Goal: Task Accomplishment & Management: Manage account settings

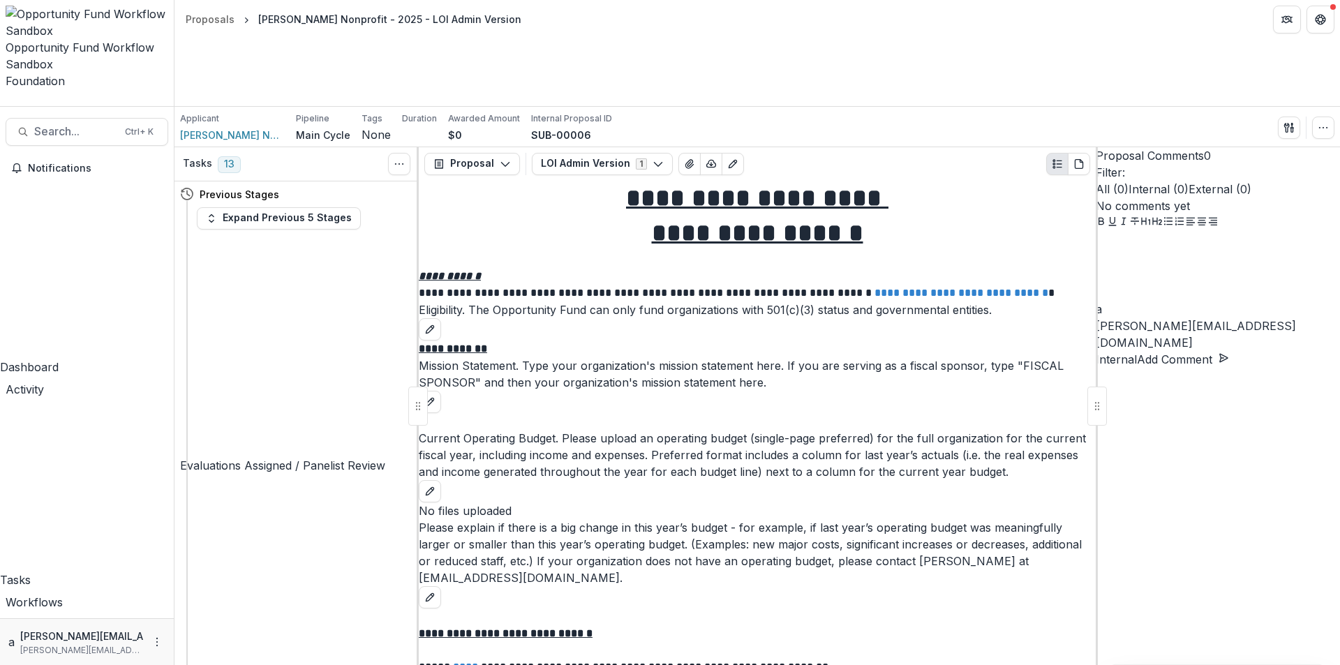
click at [661, 107] on div "Applicant Lucy Nonprofit Pipeline Main Cycle Tags None All tags Duration Awarde…" at bounding box center [757, 127] width 1166 height 40
drag, startPoint x: 997, startPoint y: 135, endPoint x: 999, endPoint y: 143, distance: 8.8
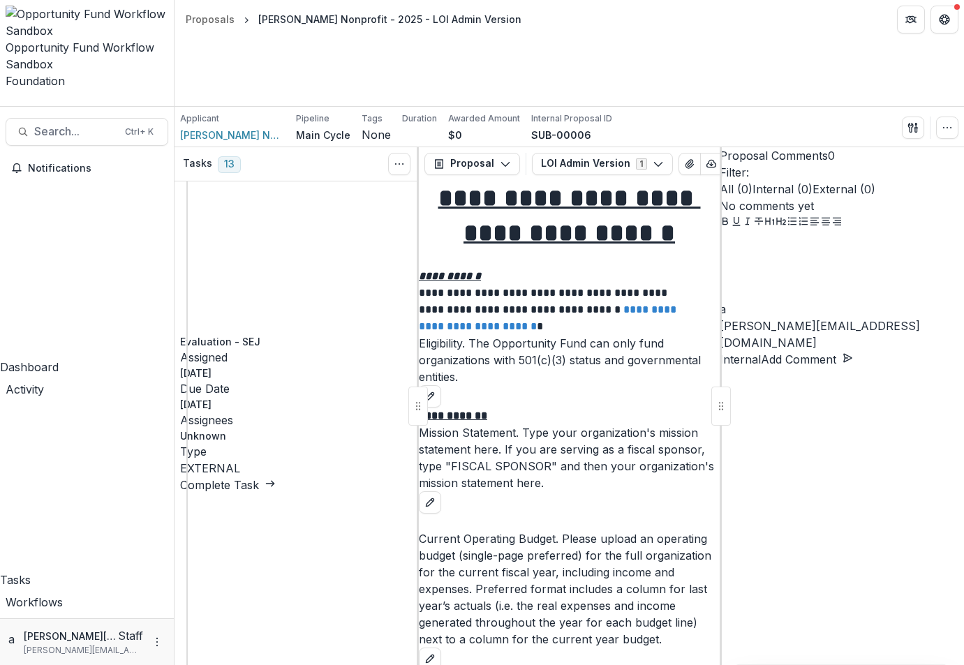
scroll to position [1635, 0]
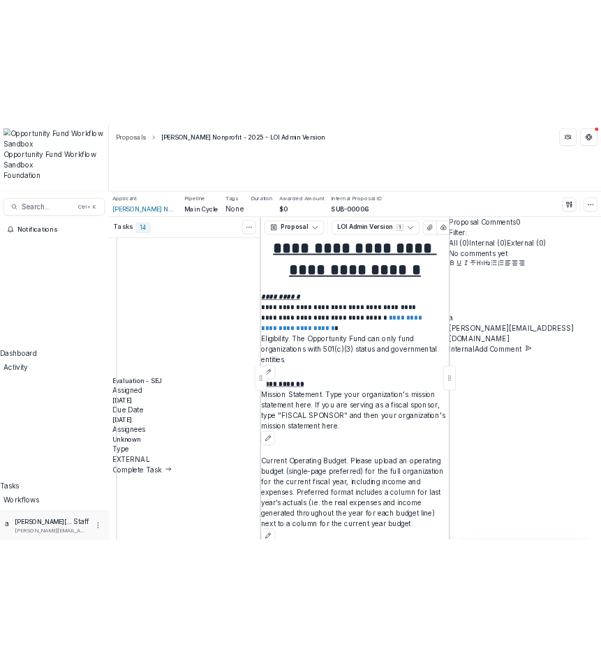
scroll to position [1767, 0]
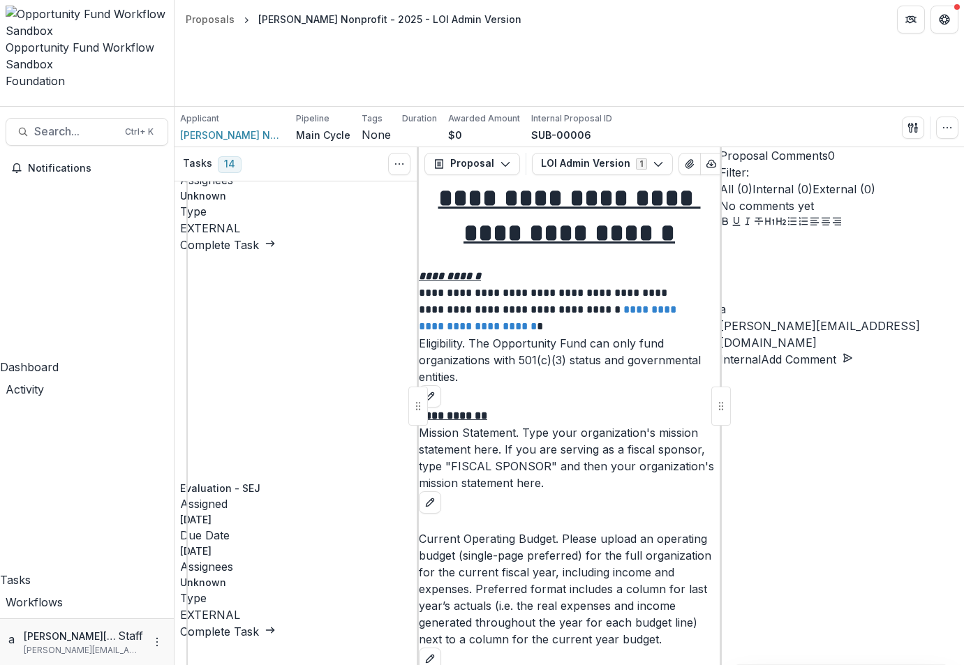
type input "***"
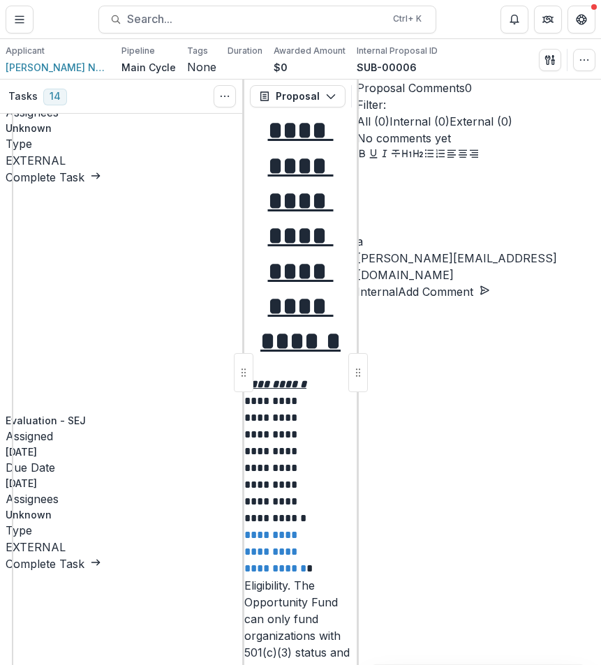
click at [22, 20] on line "Toggle Menu" at bounding box center [19, 20] width 8 height 0
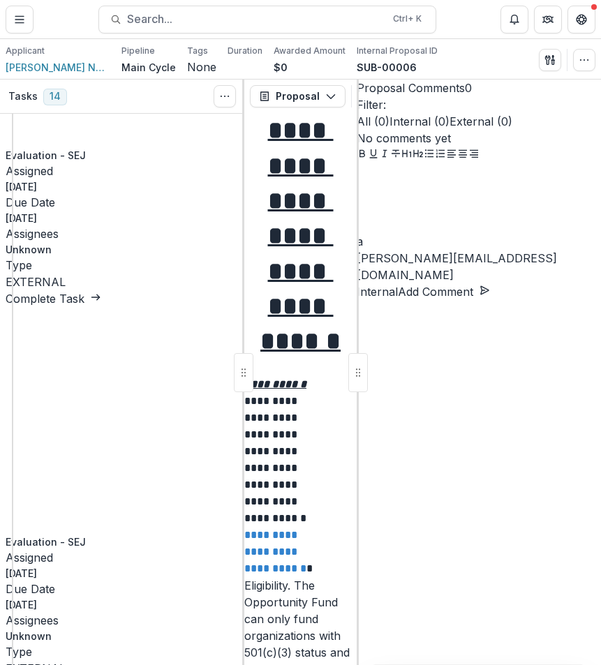
scroll to position [1488, 0]
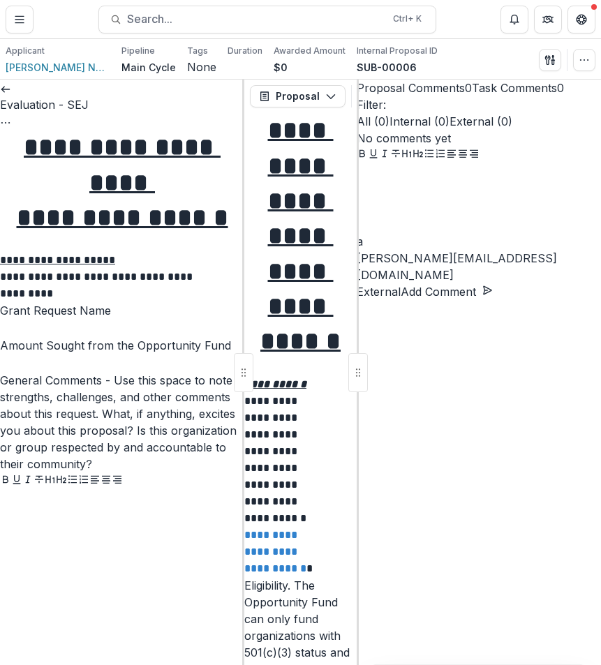
click at [11, 95] on icon at bounding box center [5, 89] width 11 height 11
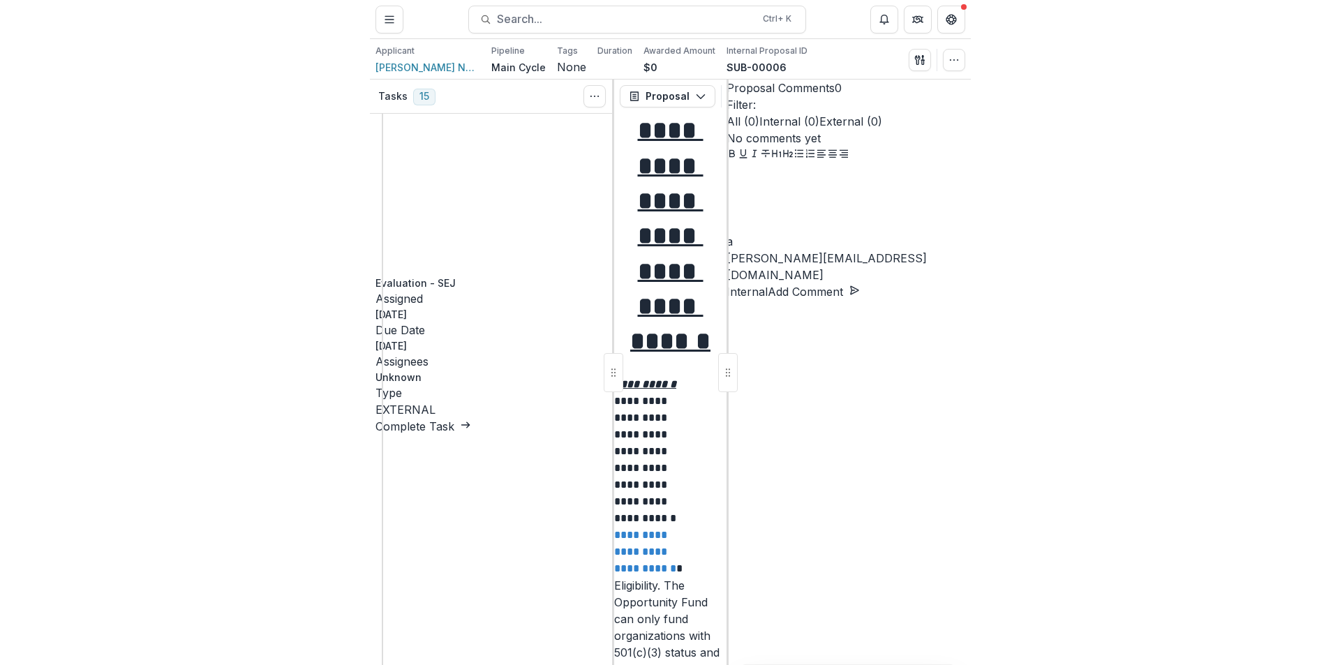
scroll to position [1900, 0]
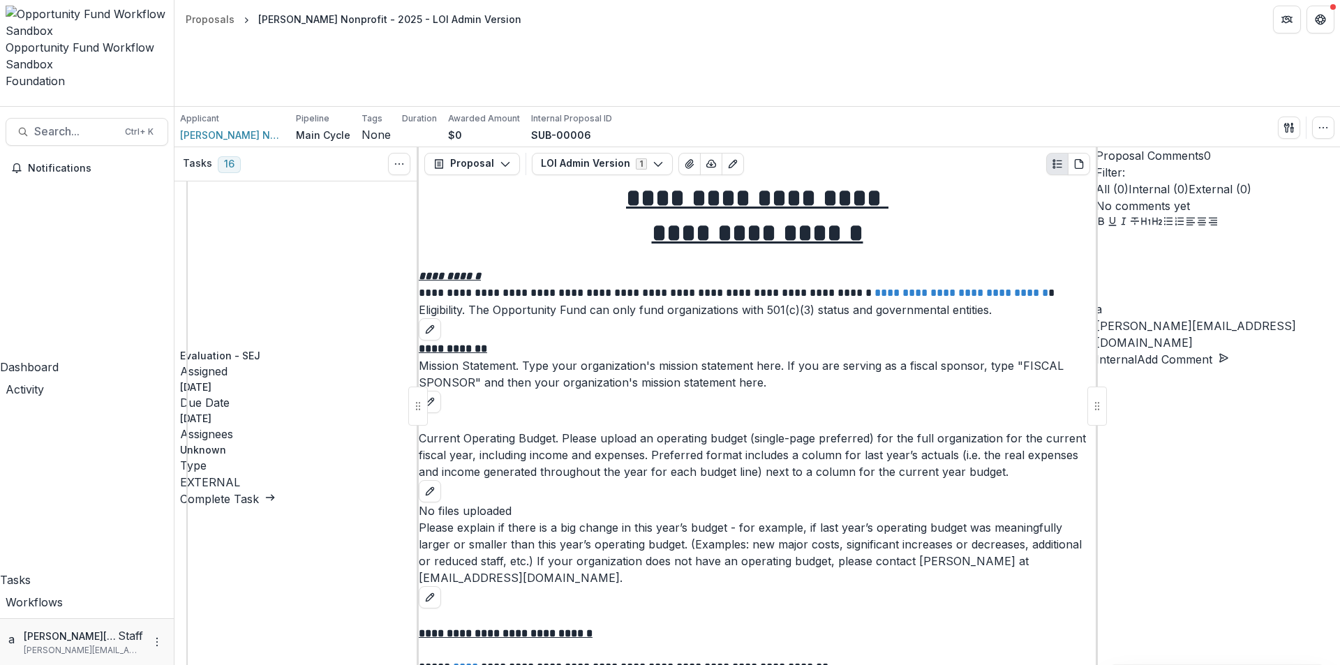
click at [60, 572] on div "Tasks" at bounding box center [87, 580] width 174 height 17
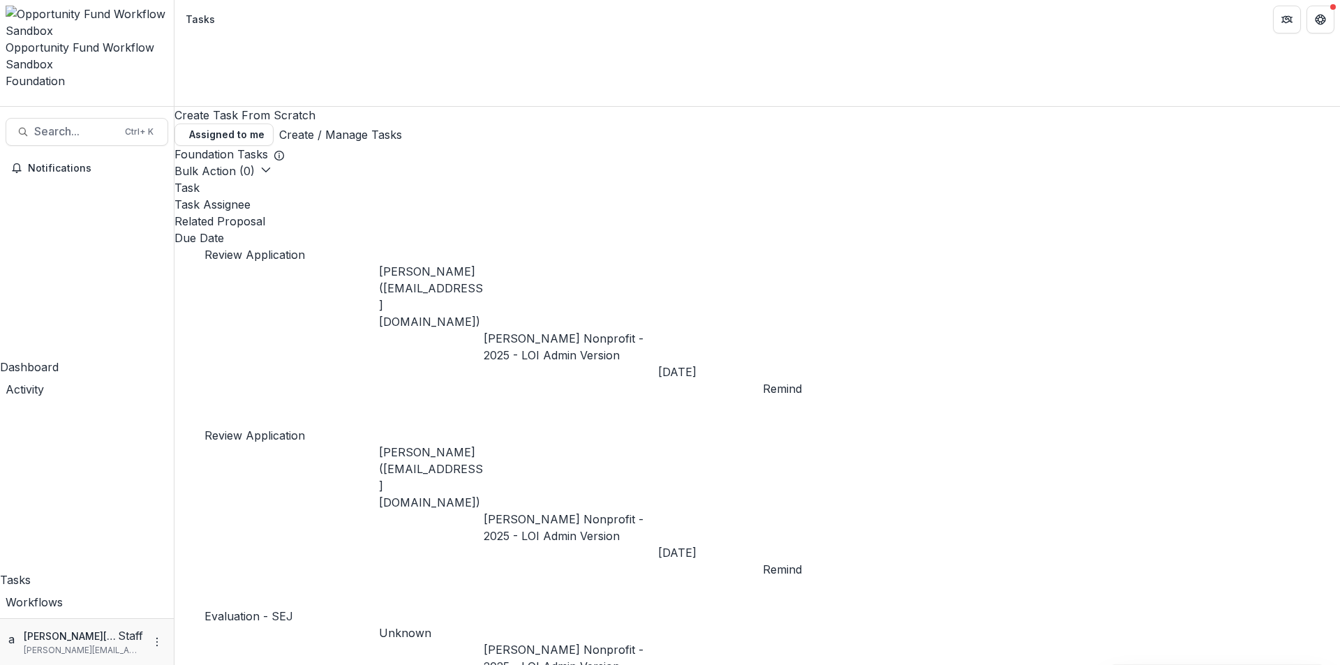
click at [402, 126] on link "Create / Manage Tasks" at bounding box center [340, 134] width 123 height 17
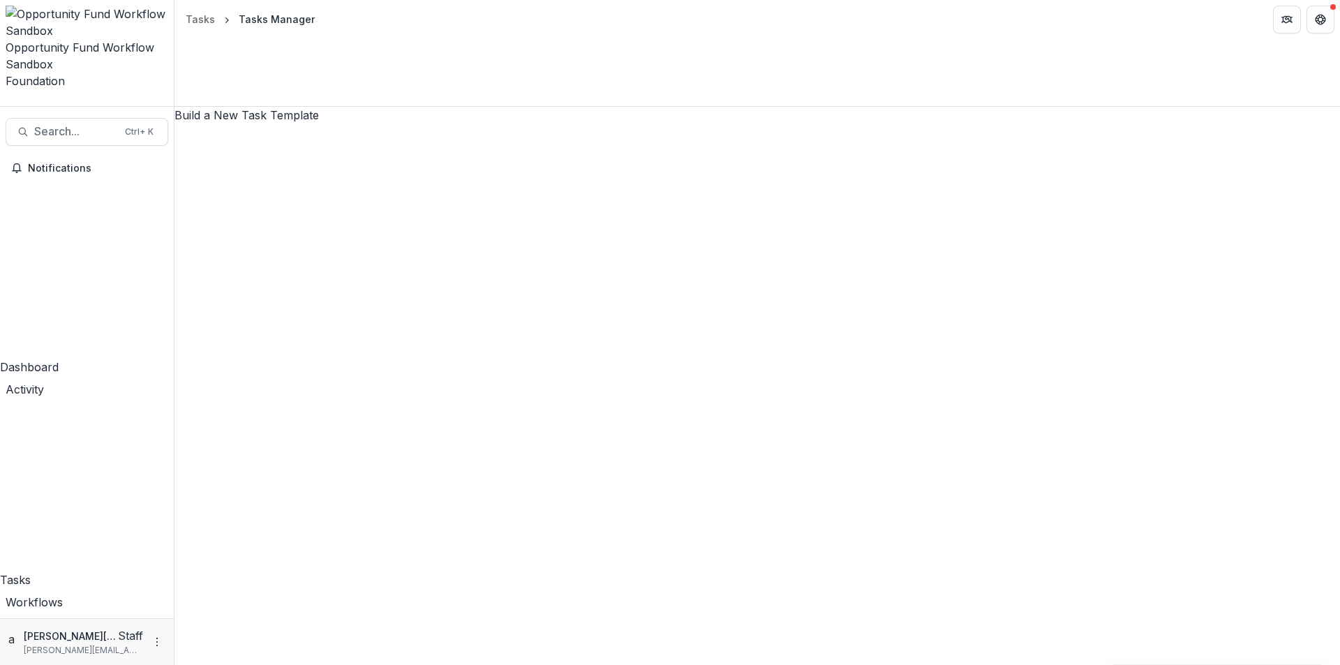
scroll to position [840, 0]
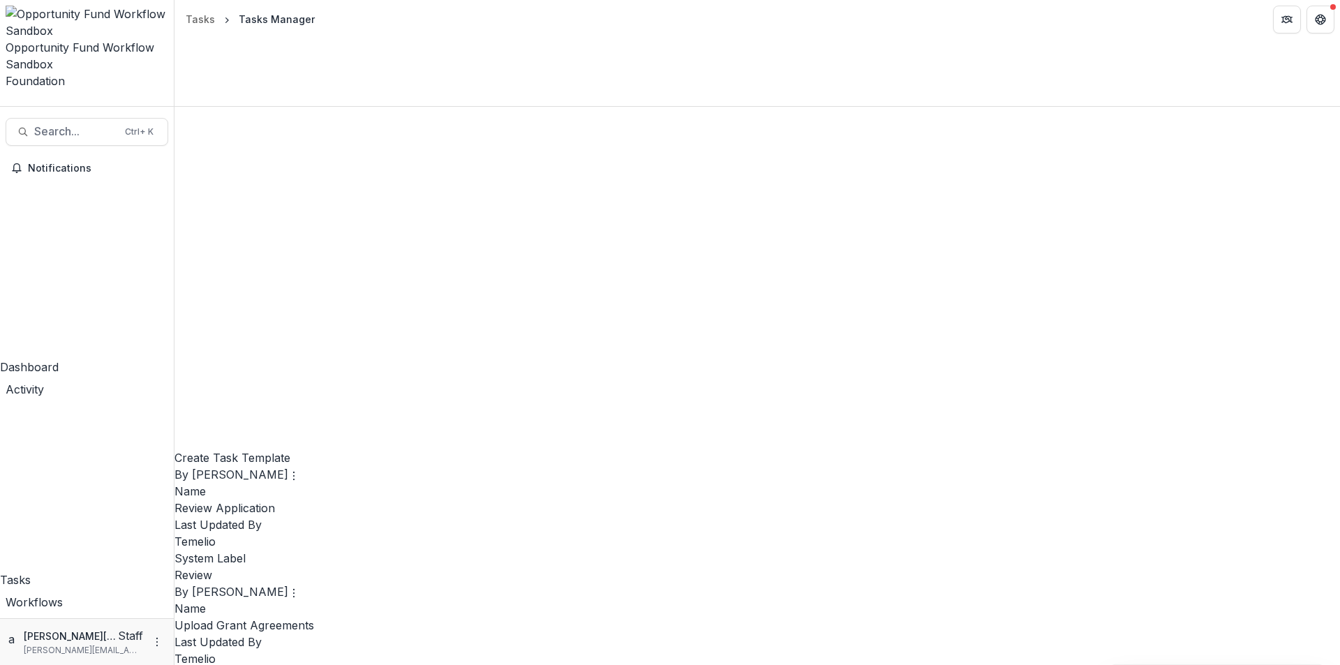
click at [614, 338] on link "Edit" at bounding box center [636, 340] width 171 height 23
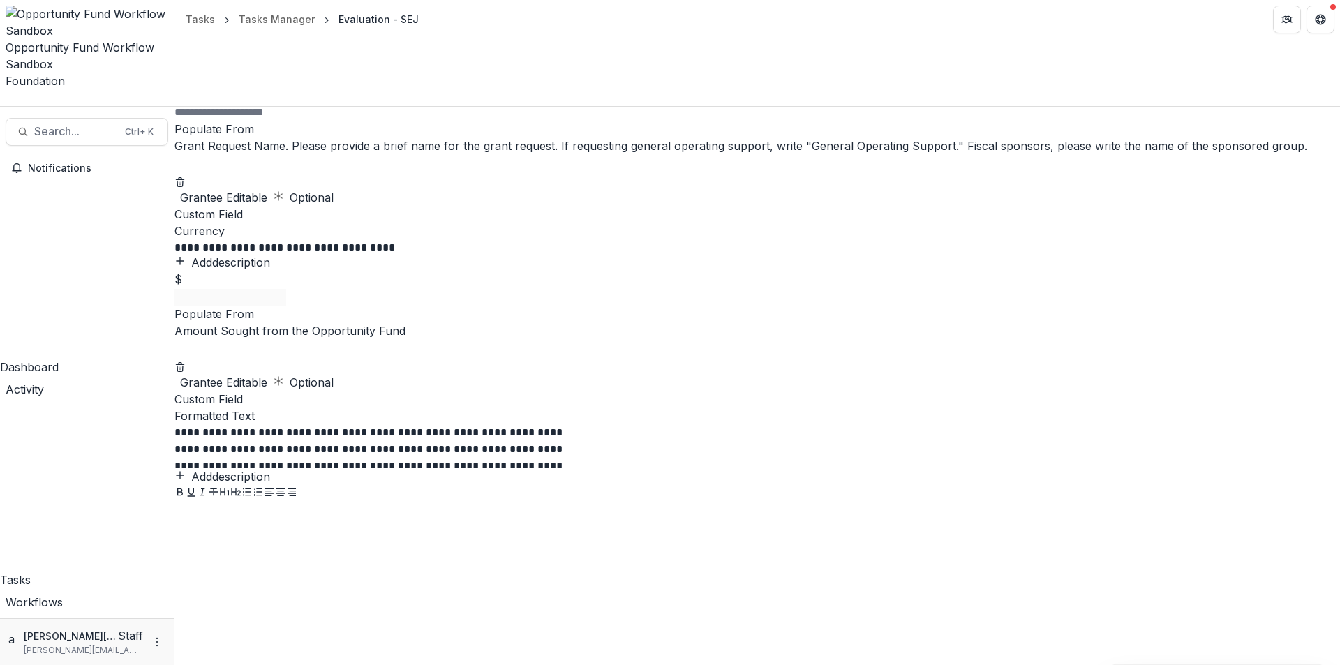
scroll to position [535, 0]
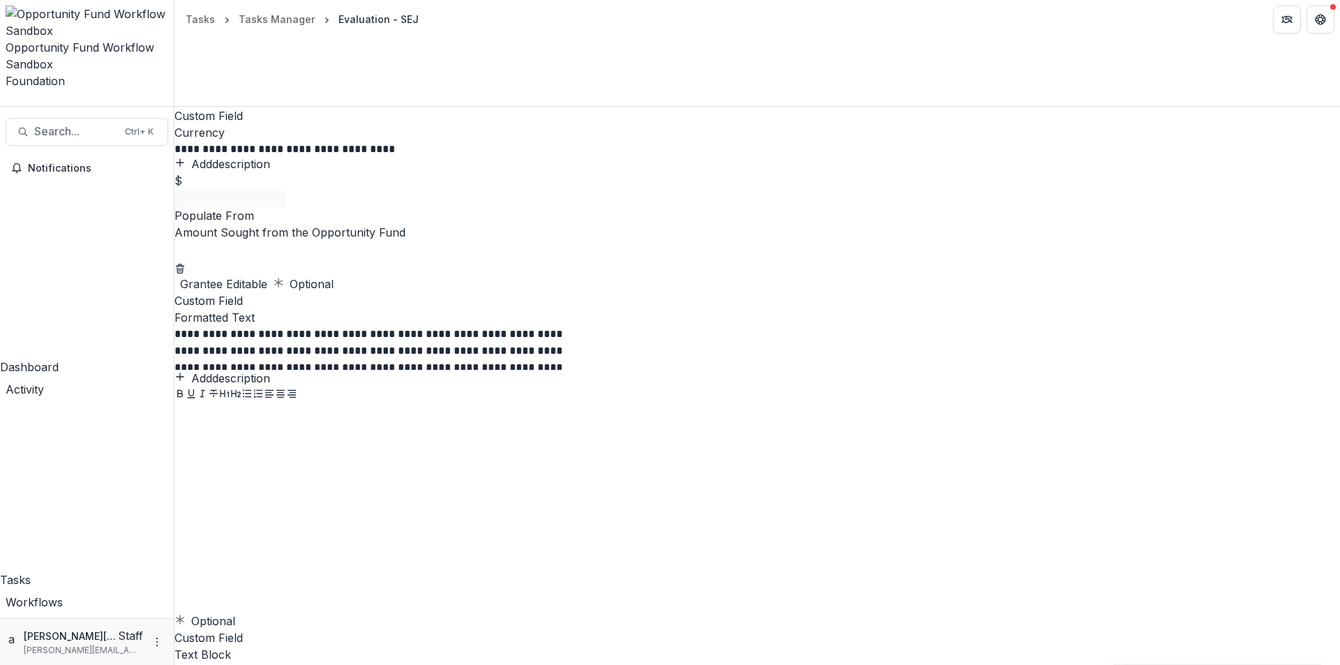
click at [651, 74] on div at bounding box center [757, 65] width 1166 height 18
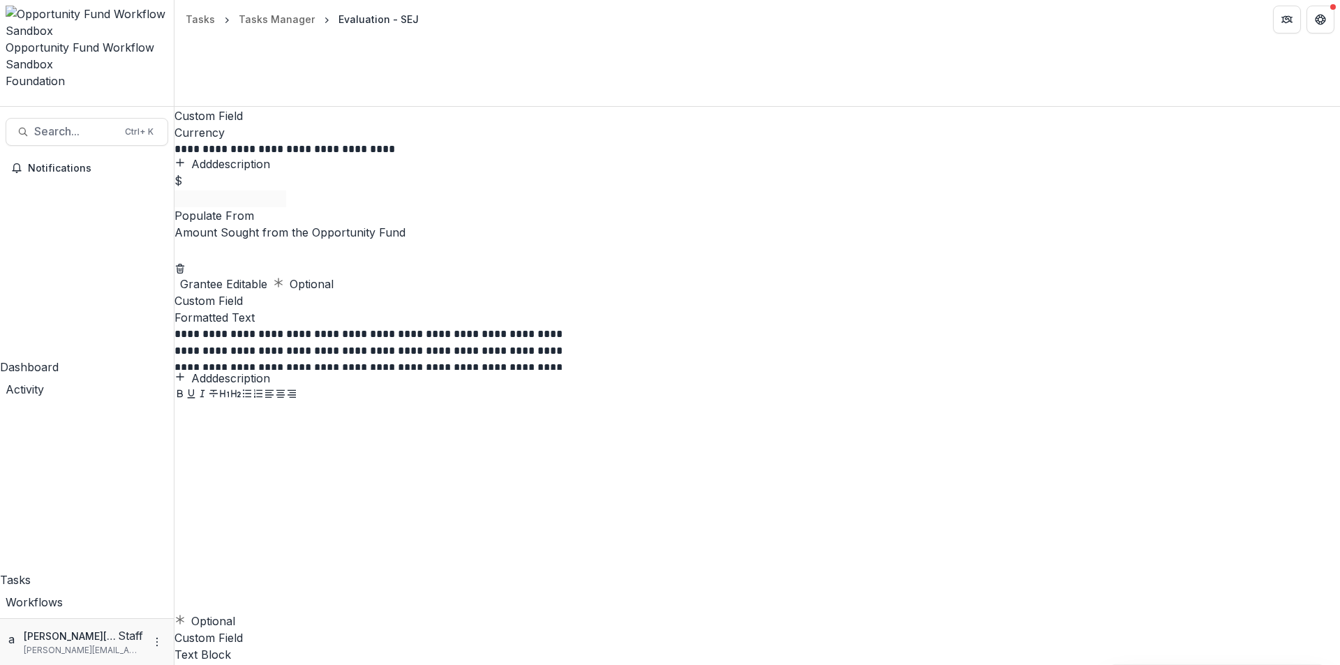
click at [647, 74] on div at bounding box center [757, 65] width 1166 height 18
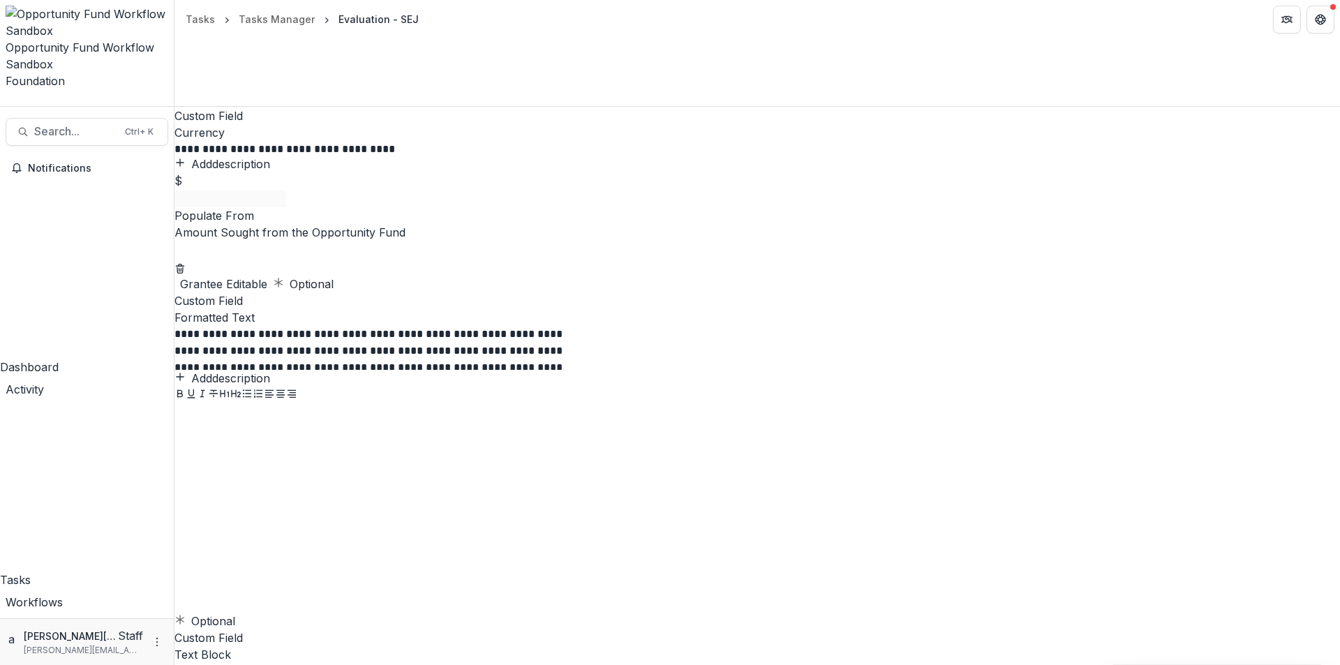
drag, startPoint x: 693, startPoint y: 477, endPoint x: 683, endPoint y: 473, distance: 10.4
click at [694, 259] on div at bounding box center [757, 250] width 1166 height 18
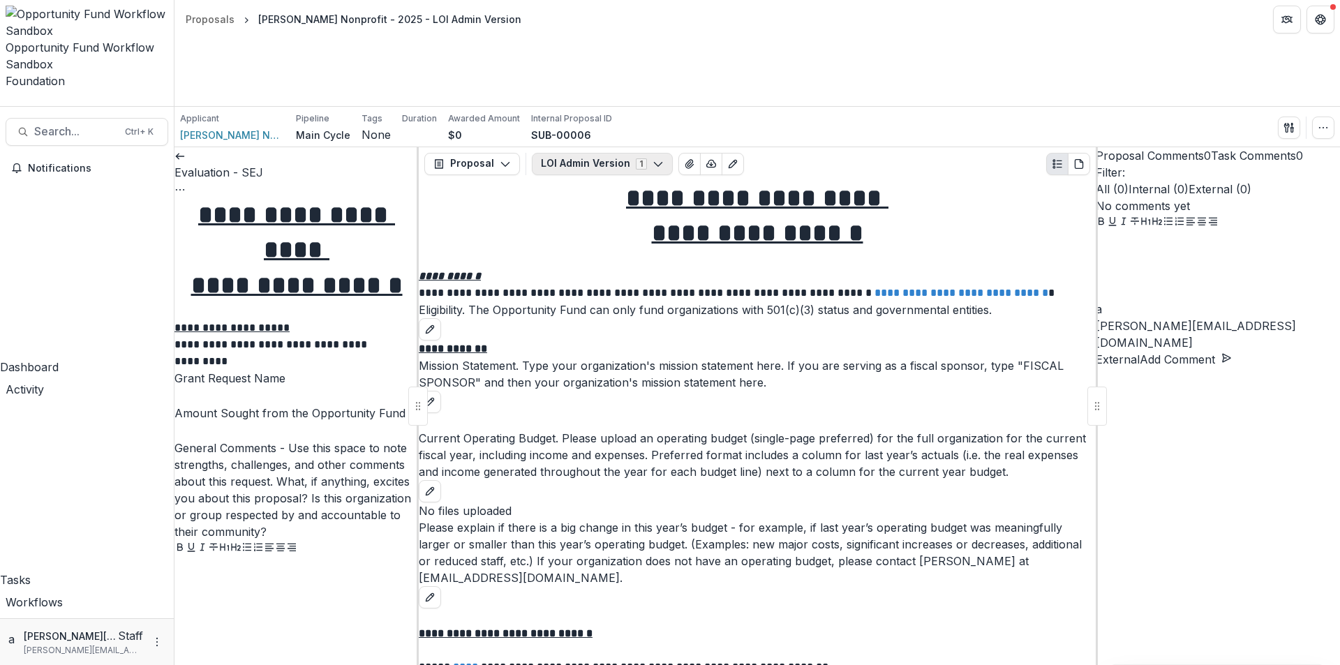
click at [575, 153] on button "LOI Admin Version 1" at bounding box center [602, 164] width 141 height 22
click at [567, 301] on div "Eligibility. The Opportunity Fund can only fund organizations with 501(c)(3) st…" at bounding box center [757, 320] width 677 height 39
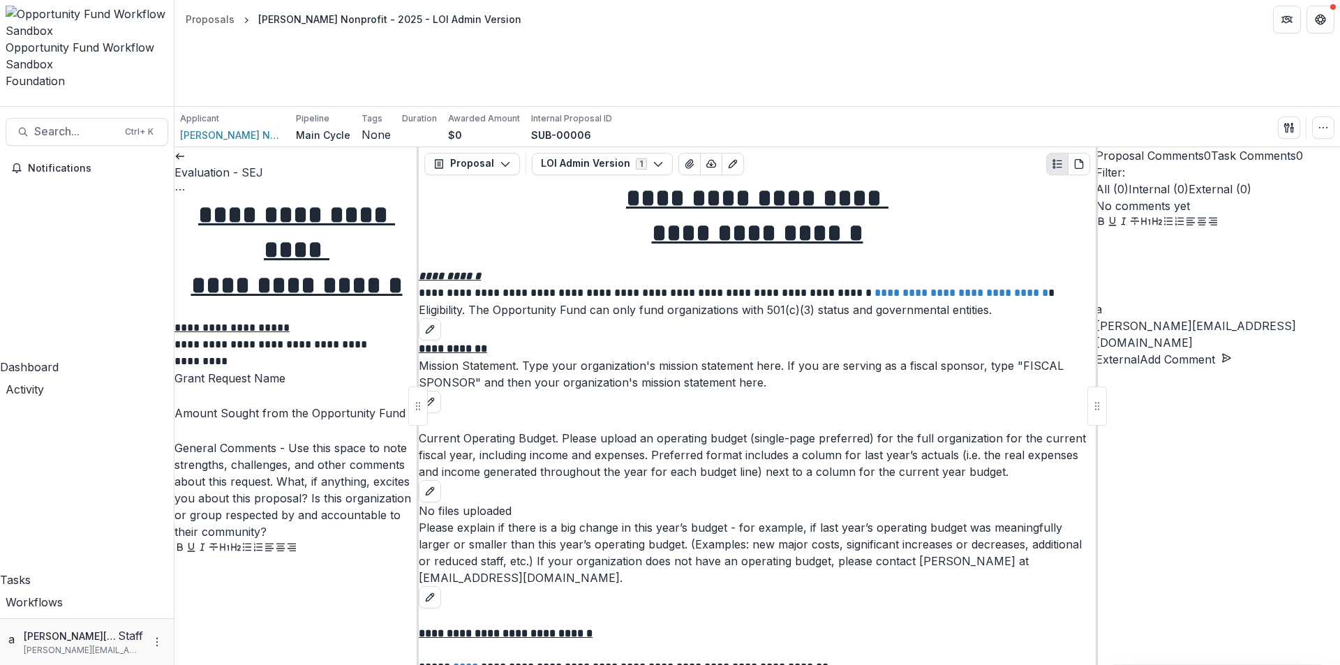
type input "********"
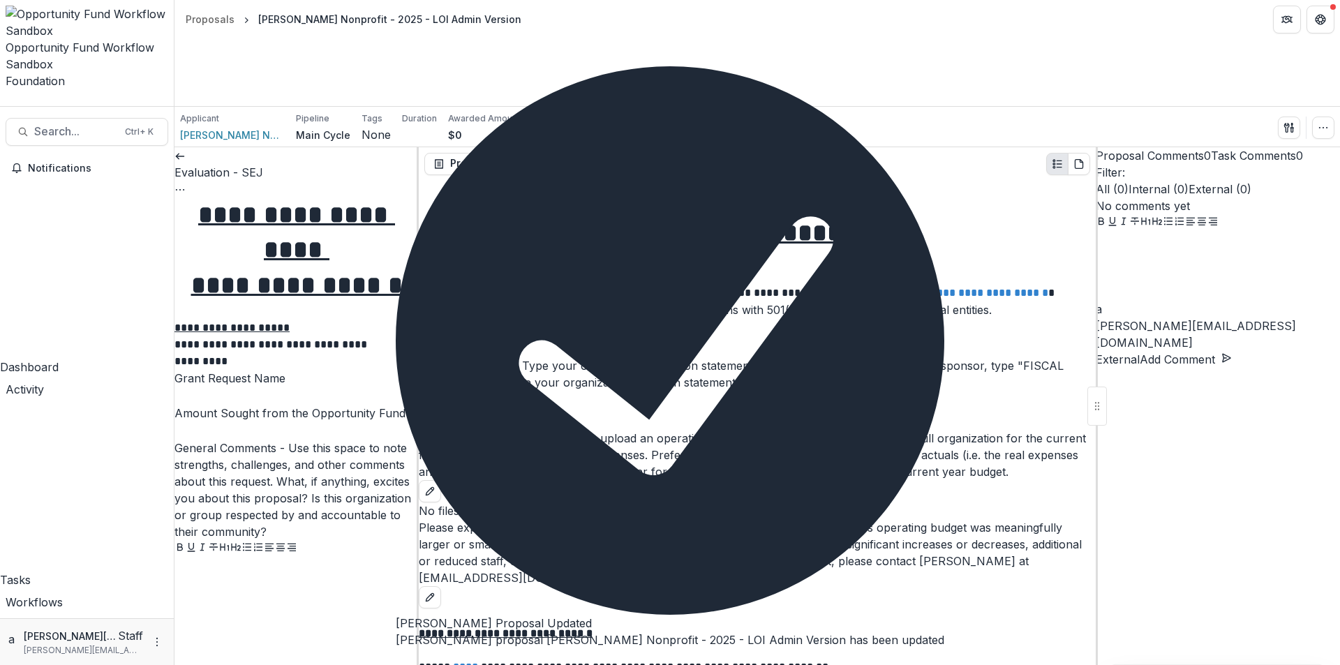
scroll to position [1954, 0]
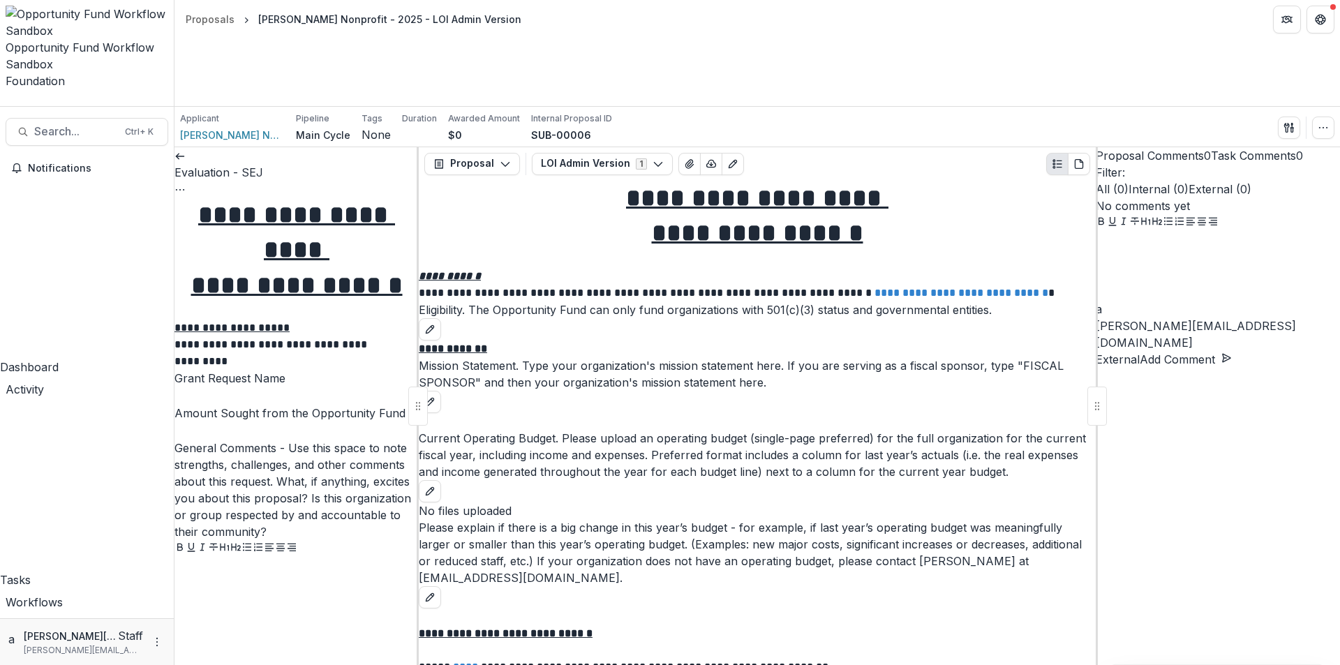
type input "******"
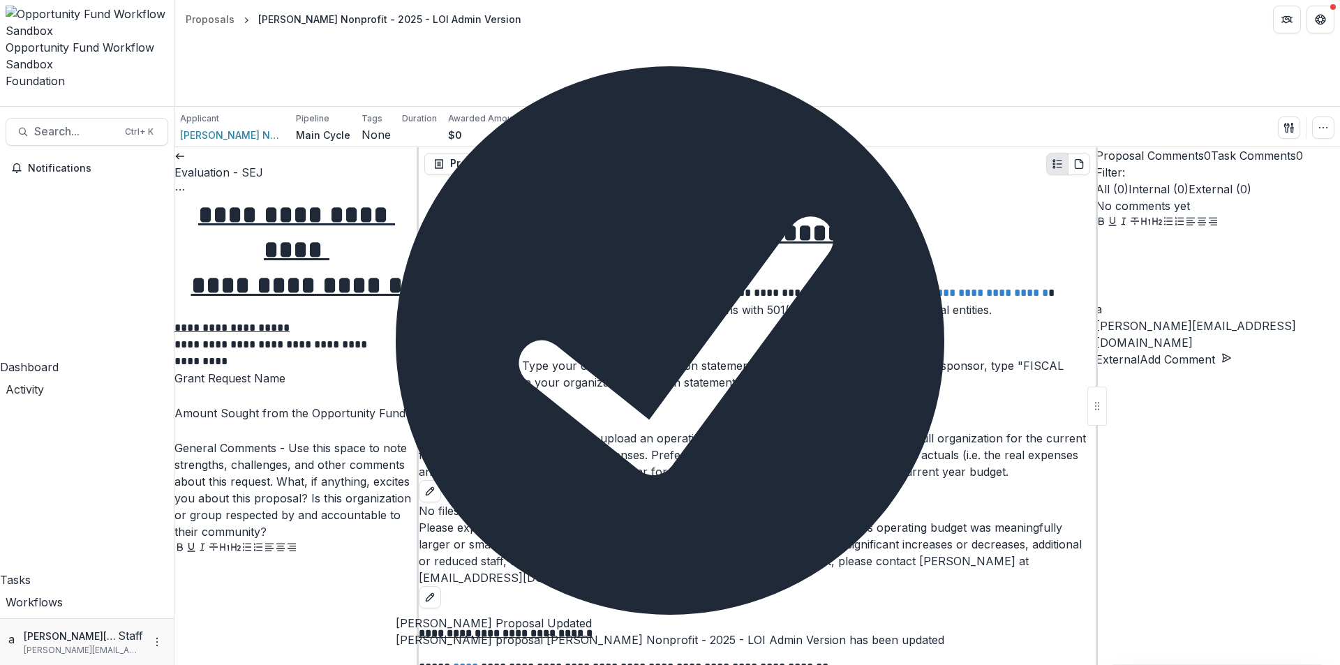
click at [186, 151] on icon at bounding box center [179, 156] width 11 height 11
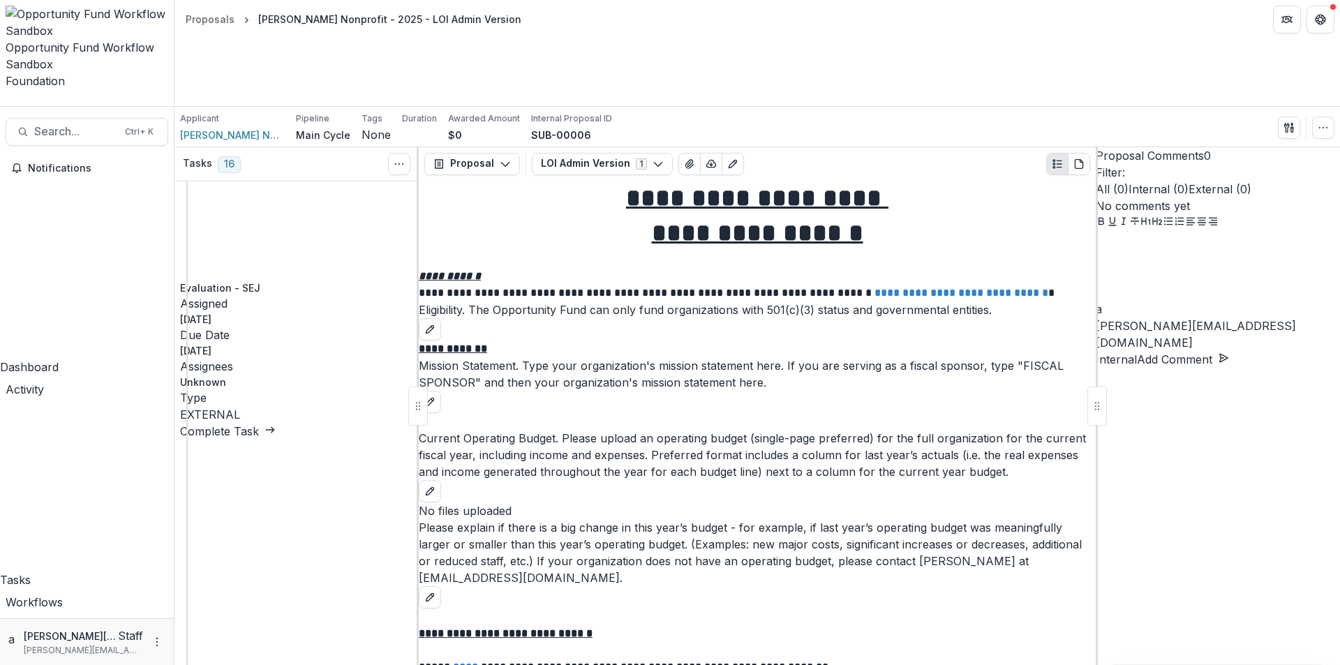
scroll to position [1893, 0]
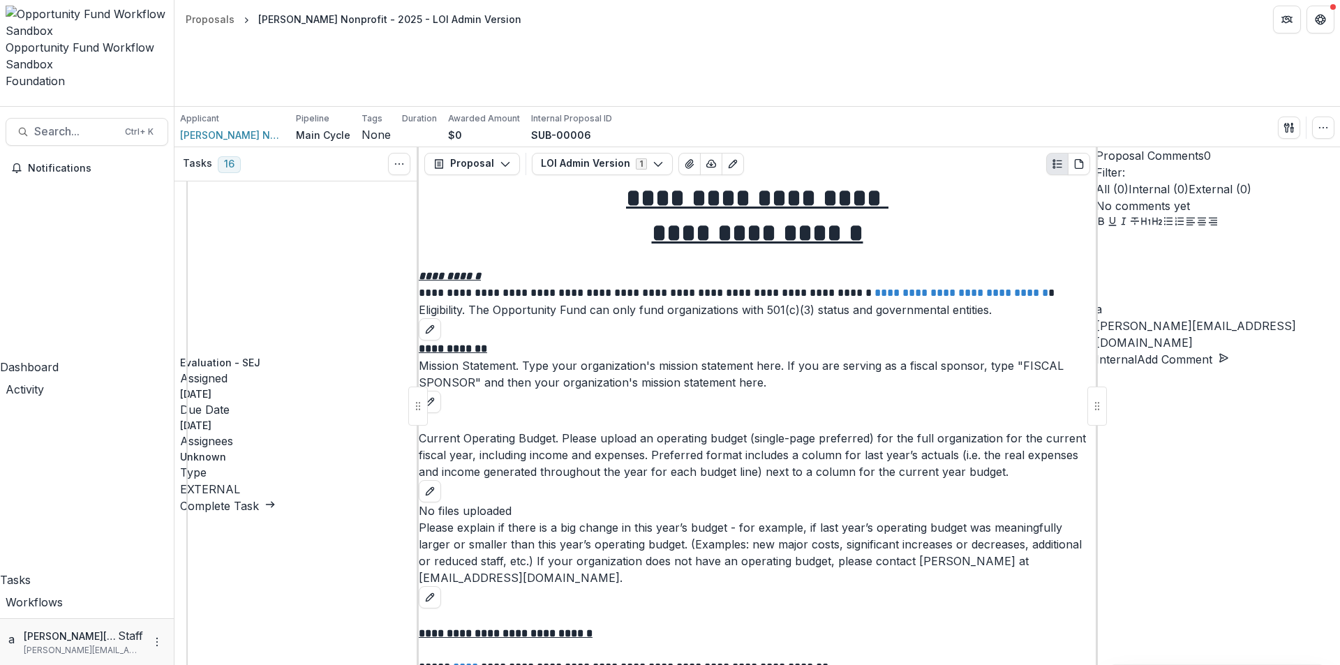
type input "***"
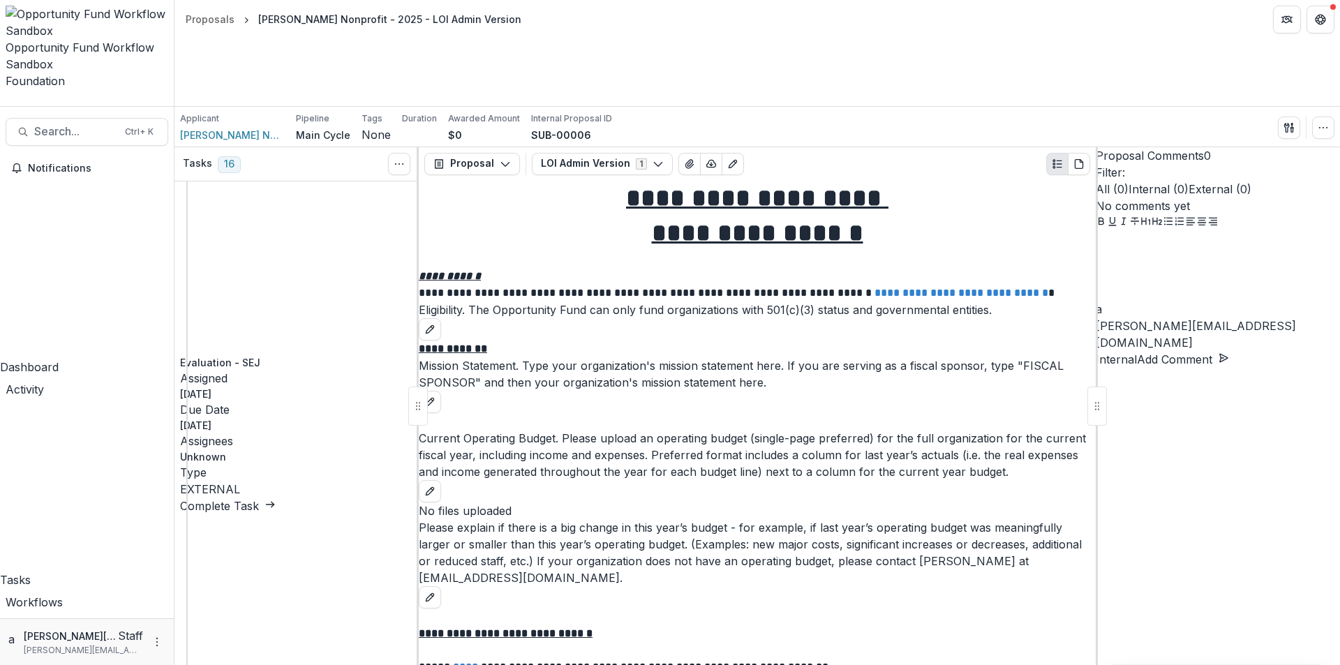
scroll to position [1815, 0]
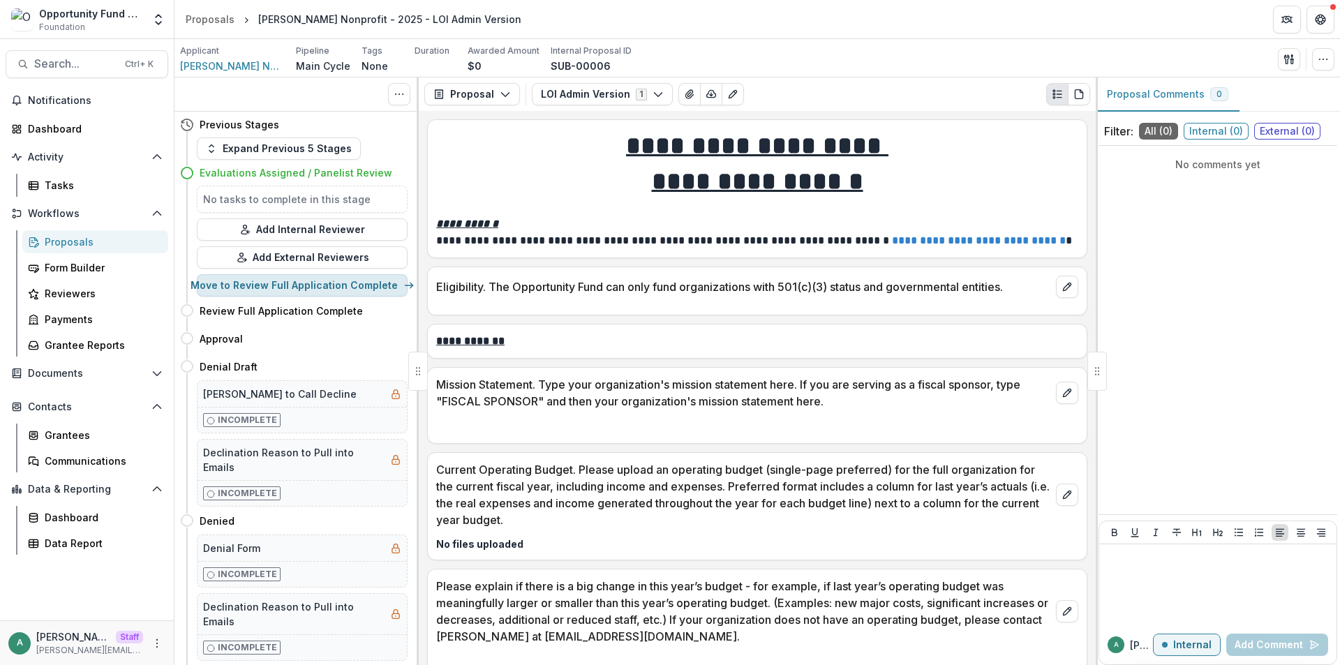
click at [322, 286] on button "Move to Review Full Application Complete" at bounding box center [302, 285] width 211 height 22
select select "**********"
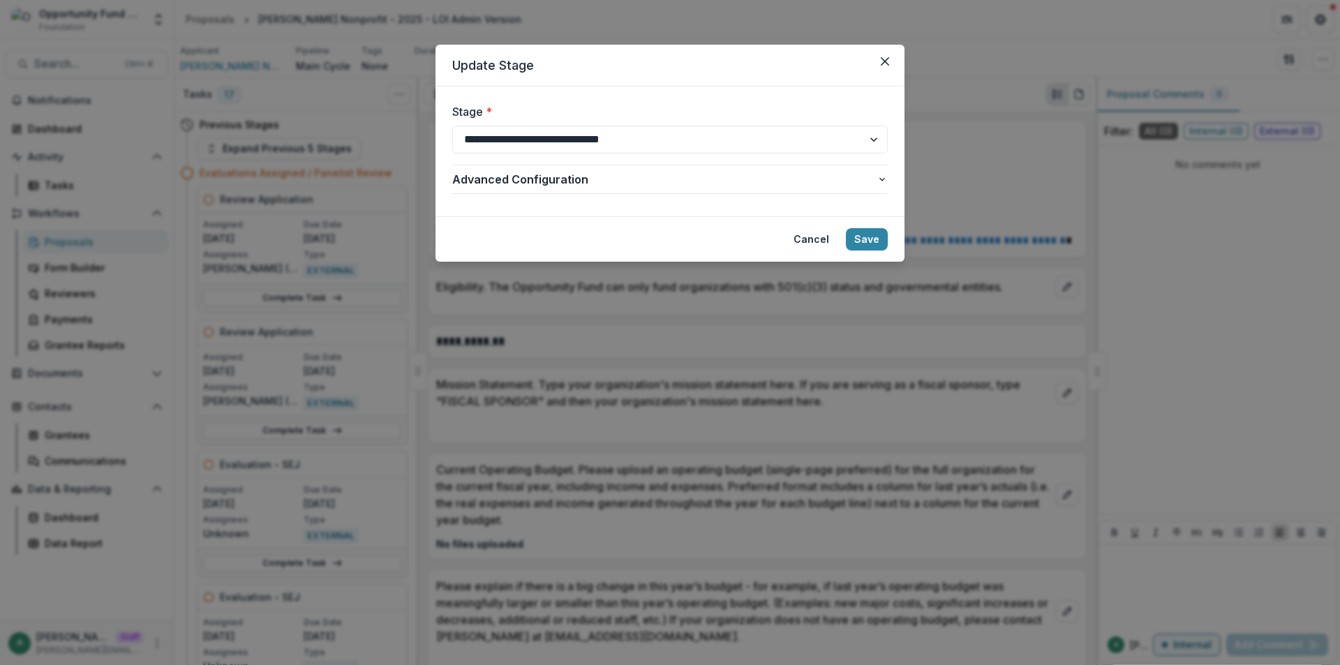
click at [366, 332] on div "**********" at bounding box center [670, 332] width 1340 height 665
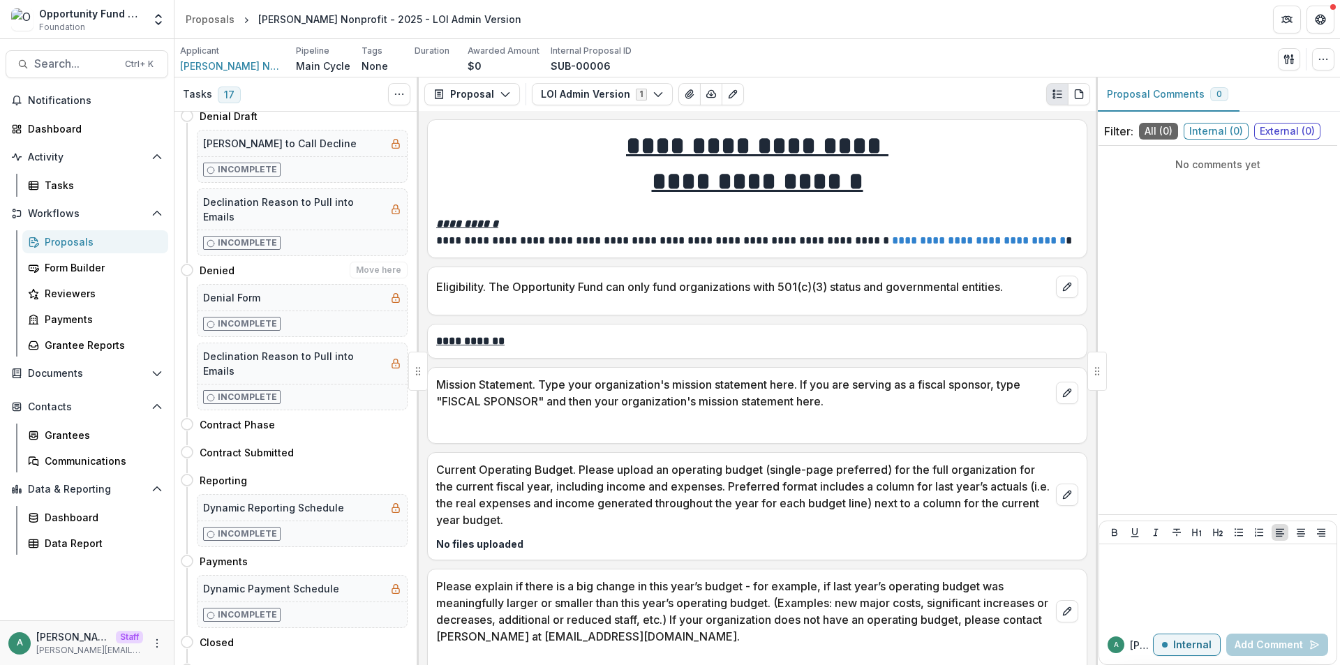
scroll to position [2025, 0]
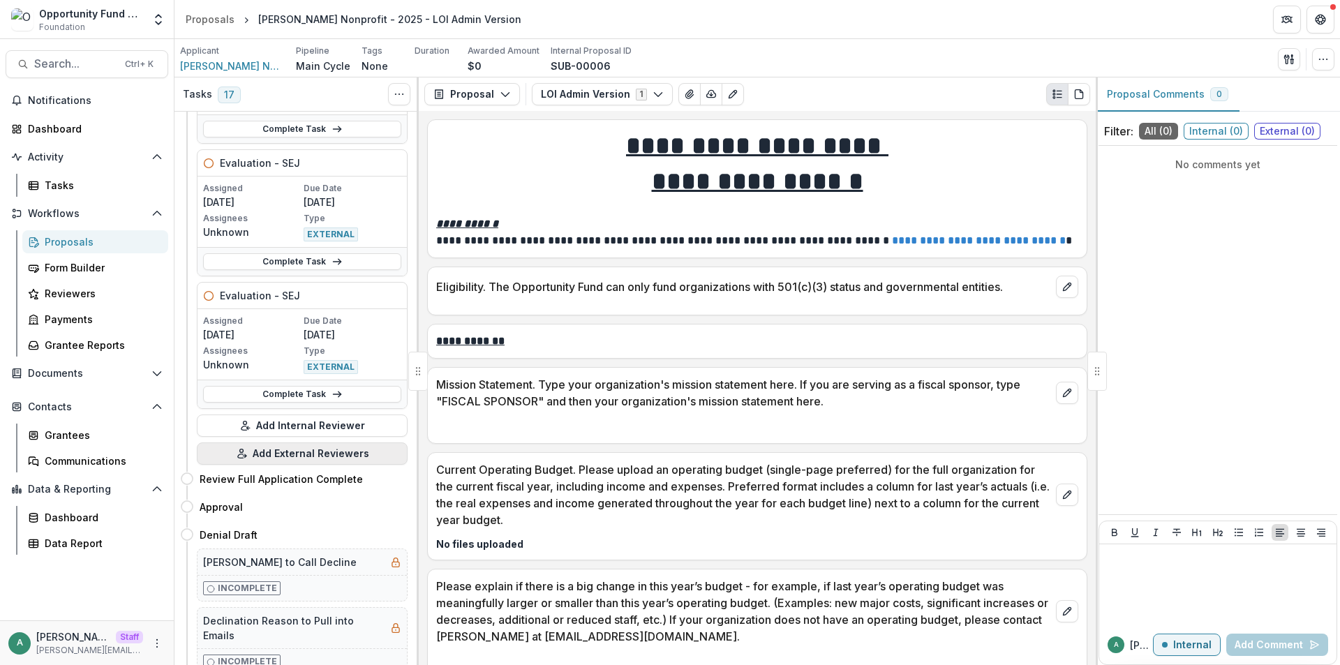
click at [319, 453] on button "Add External Reviewers" at bounding box center [302, 453] width 211 height 22
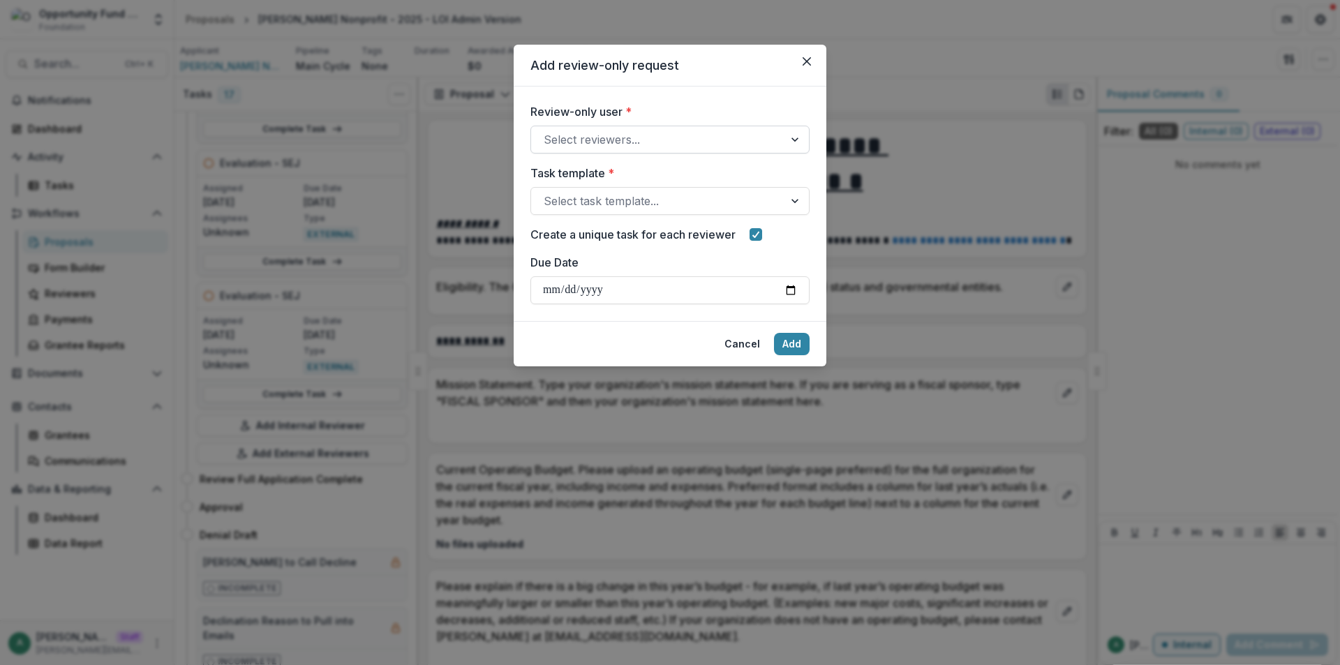
click at [590, 149] on div "Select reviewers..." at bounding box center [657, 139] width 253 height 22
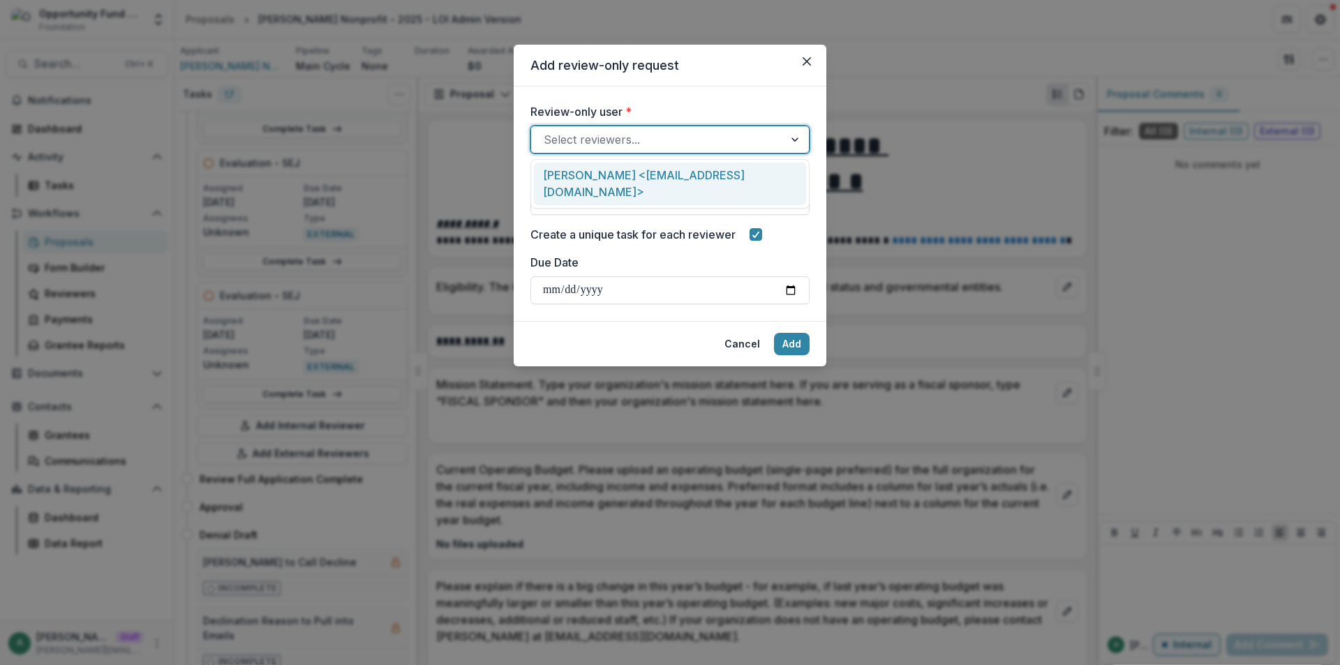
click at [604, 177] on div "Lucy Fey <lucyjfey@gmail.com>" at bounding box center [670, 184] width 272 height 43
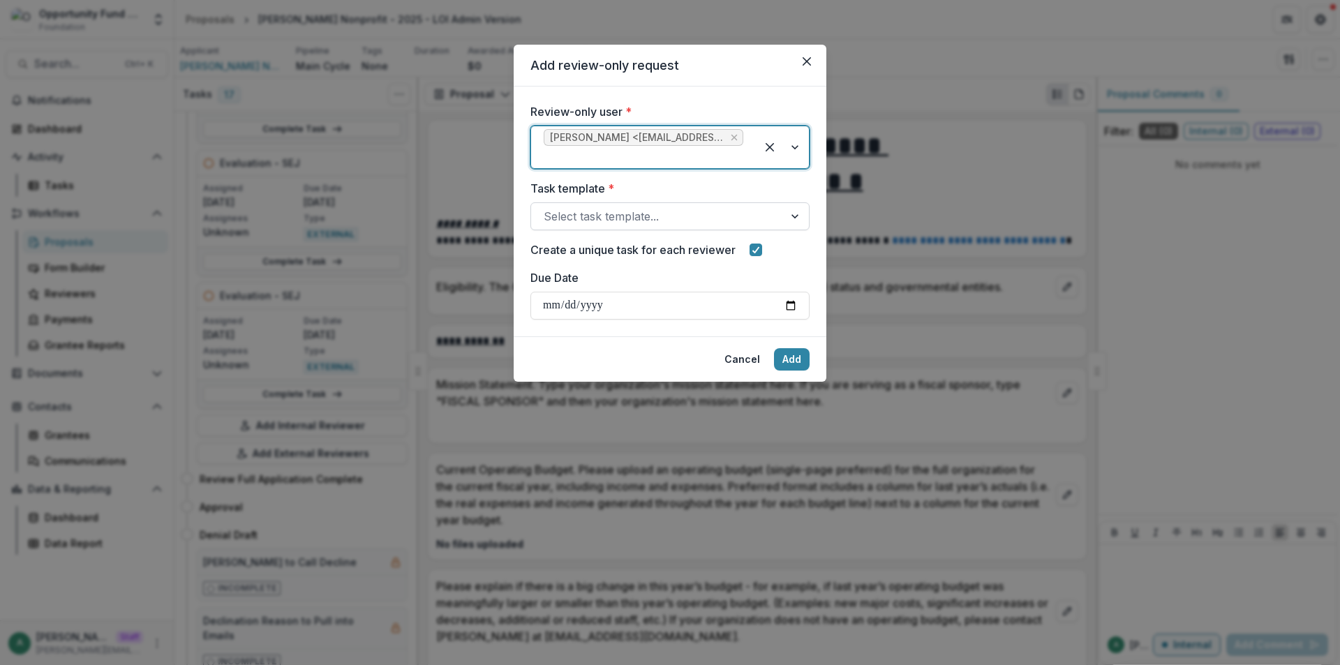
click at [640, 207] on div at bounding box center [658, 217] width 228 height 20
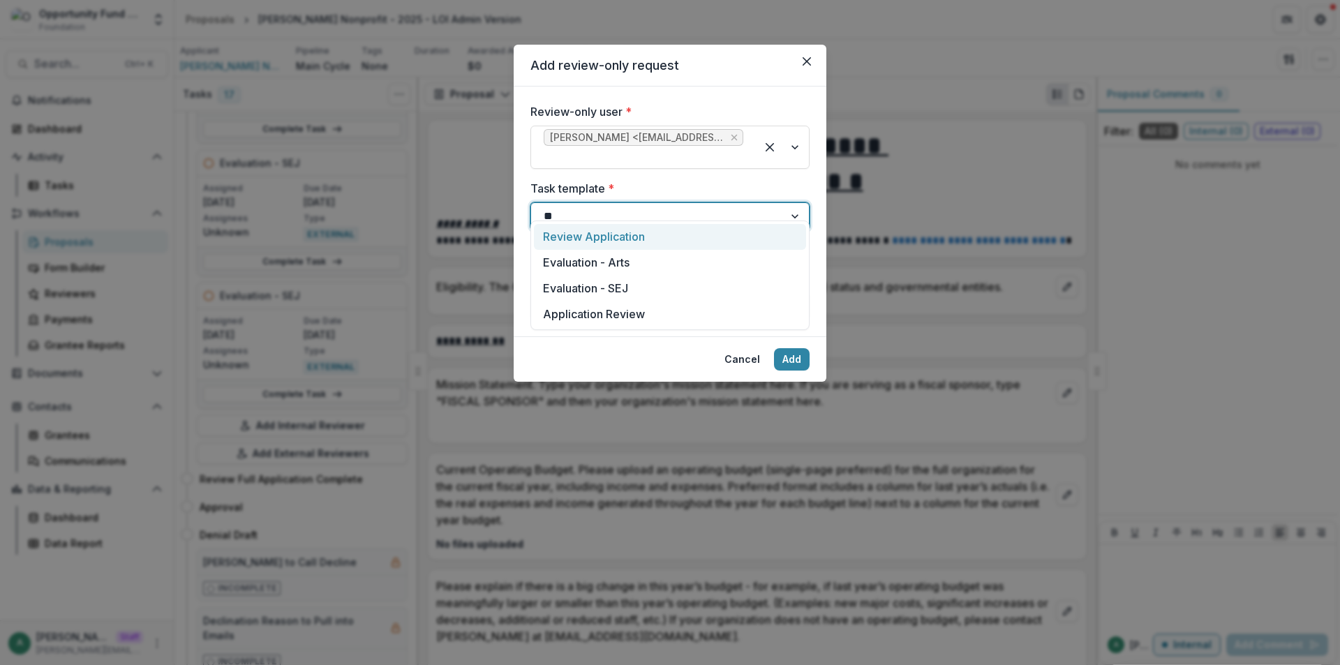
type input "***"
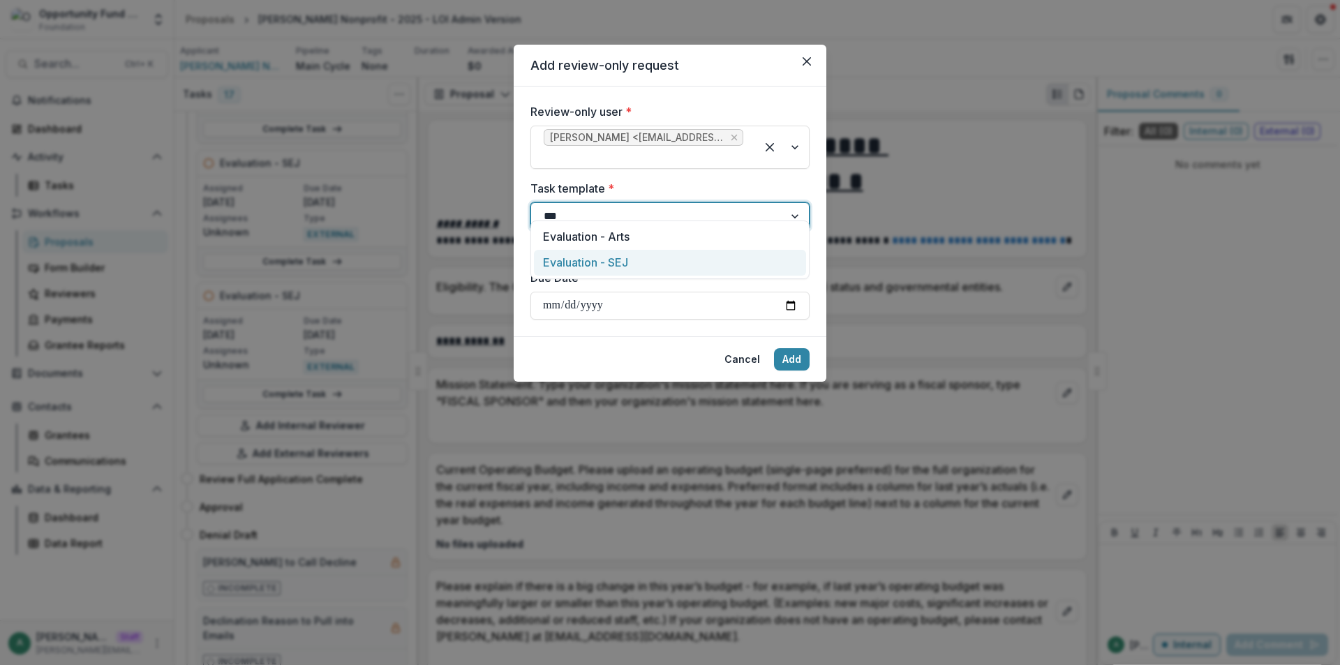
click at [630, 259] on div "Evaluation - SEJ" at bounding box center [670, 263] width 272 height 26
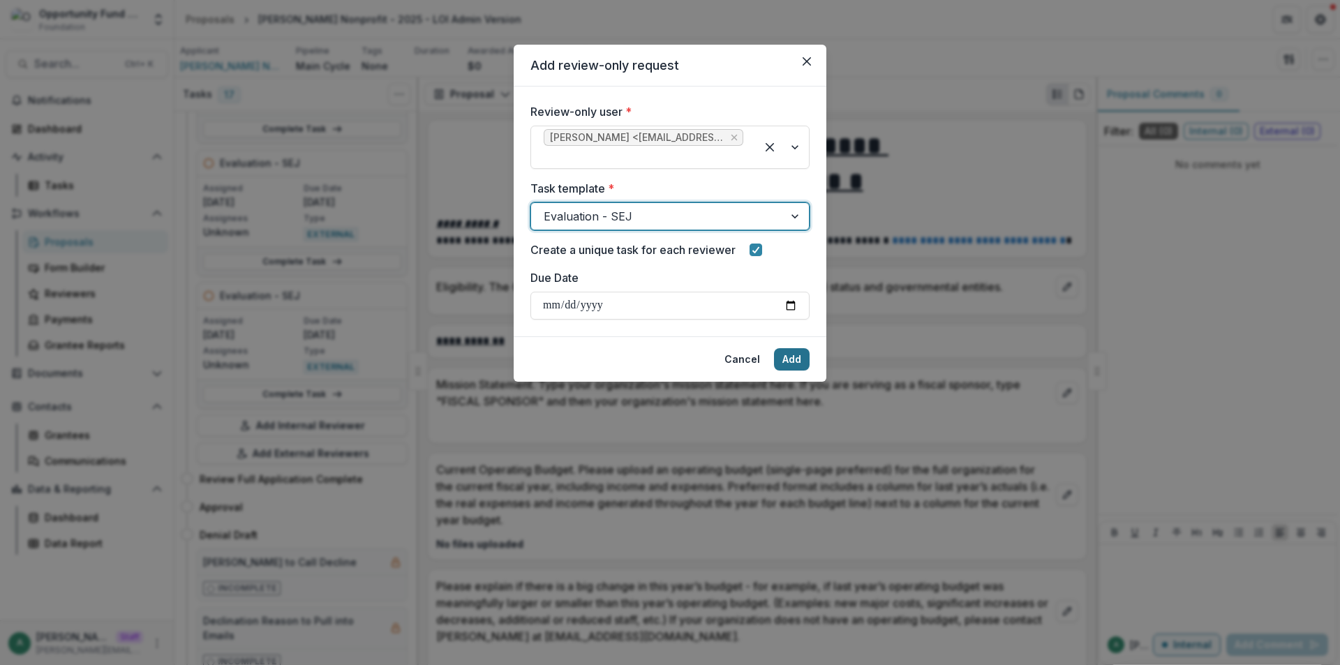
click at [804, 352] on button "Add" at bounding box center [792, 359] width 36 height 22
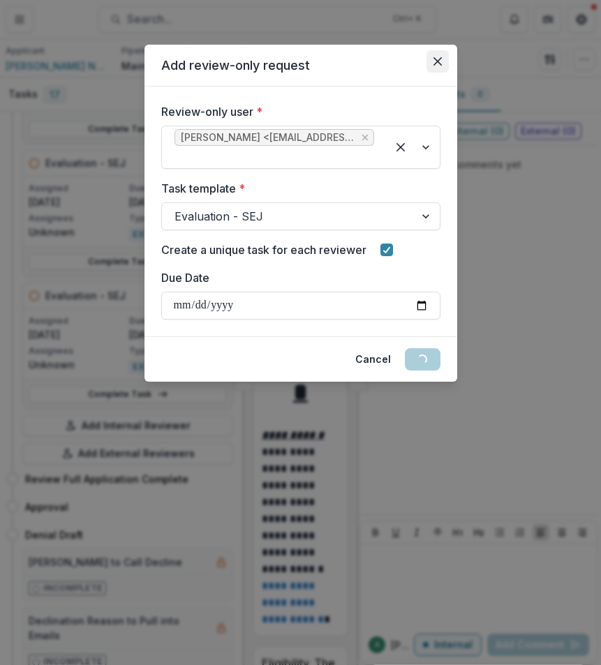
click at [445, 54] on button "Close" at bounding box center [437, 61] width 22 height 22
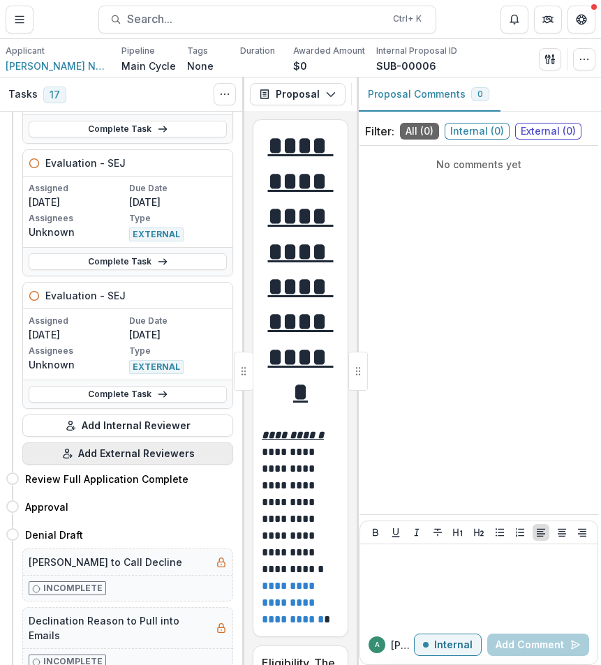
click at [112, 448] on button "Add External Reviewers" at bounding box center [127, 453] width 211 height 22
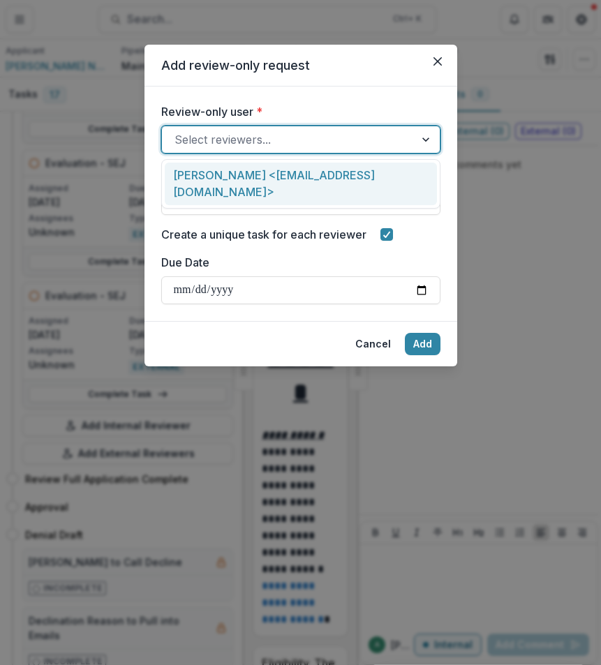
click at [371, 142] on div at bounding box center [288, 140] width 228 height 20
click at [306, 180] on div "Lucy Fey <lucyjfey@gmail.com>" at bounding box center [301, 184] width 272 height 43
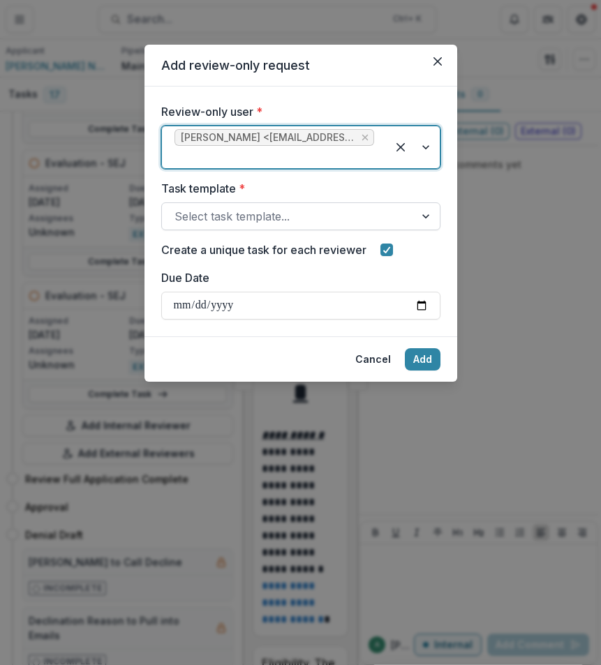
click at [287, 211] on div "Select task template..." at bounding box center [288, 216] width 253 height 22
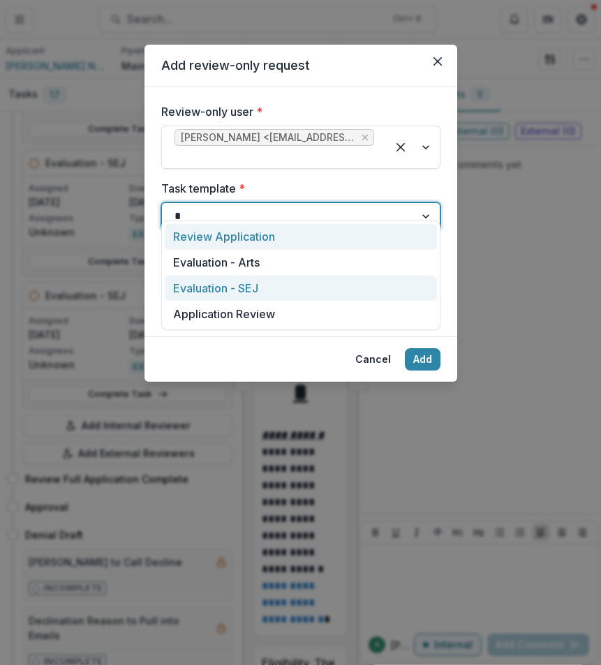
type input "**"
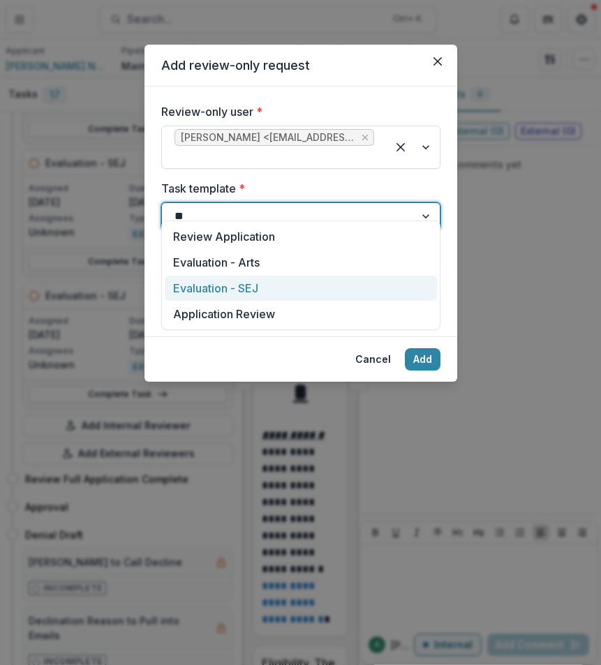
click at [269, 280] on div "Evaluation - SEJ" at bounding box center [301, 289] width 272 height 26
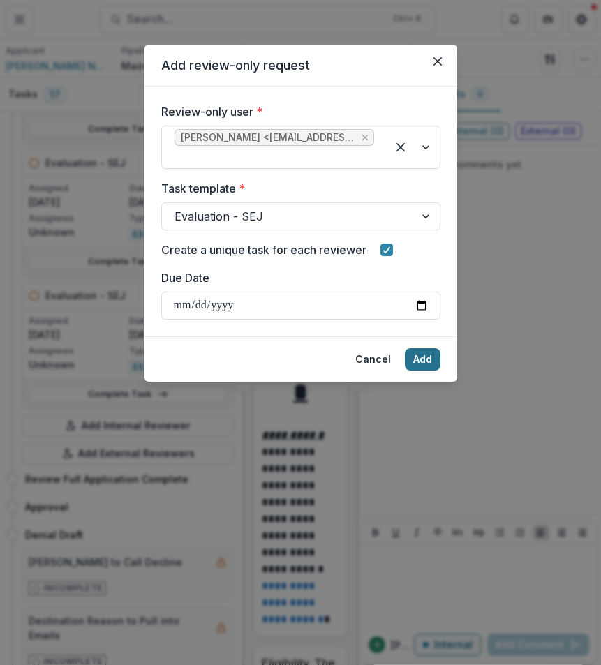
click at [425, 348] on button "Add" at bounding box center [423, 359] width 36 height 22
click at [434, 59] on icon "Close" at bounding box center [437, 61] width 8 height 8
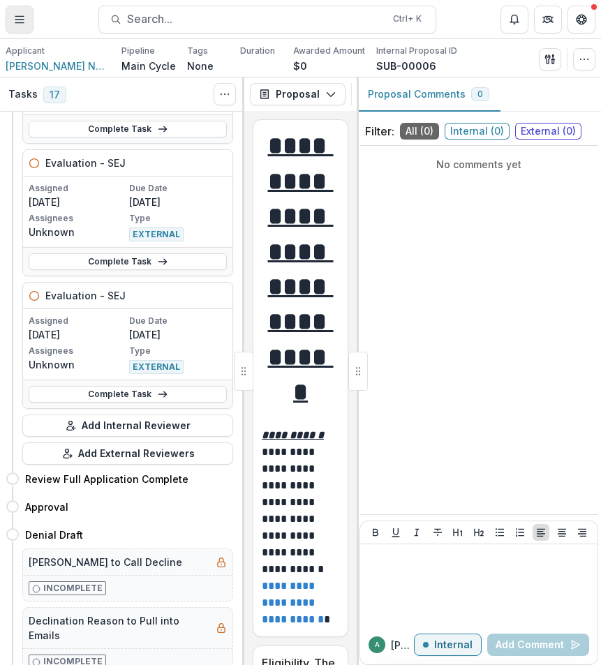
click at [19, 22] on icon "Toggle Menu" at bounding box center [19, 19] width 11 height 11
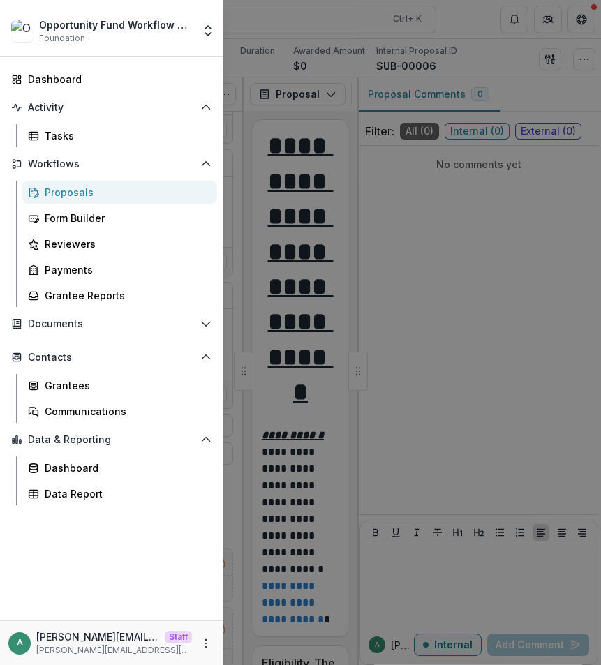
click at [431, 76] on div "Opportunity Fund Workflow Sandbox Foundation Aggregate Analysis Foundations Rut…" at bounding box center [300, 332] width 601 height 665
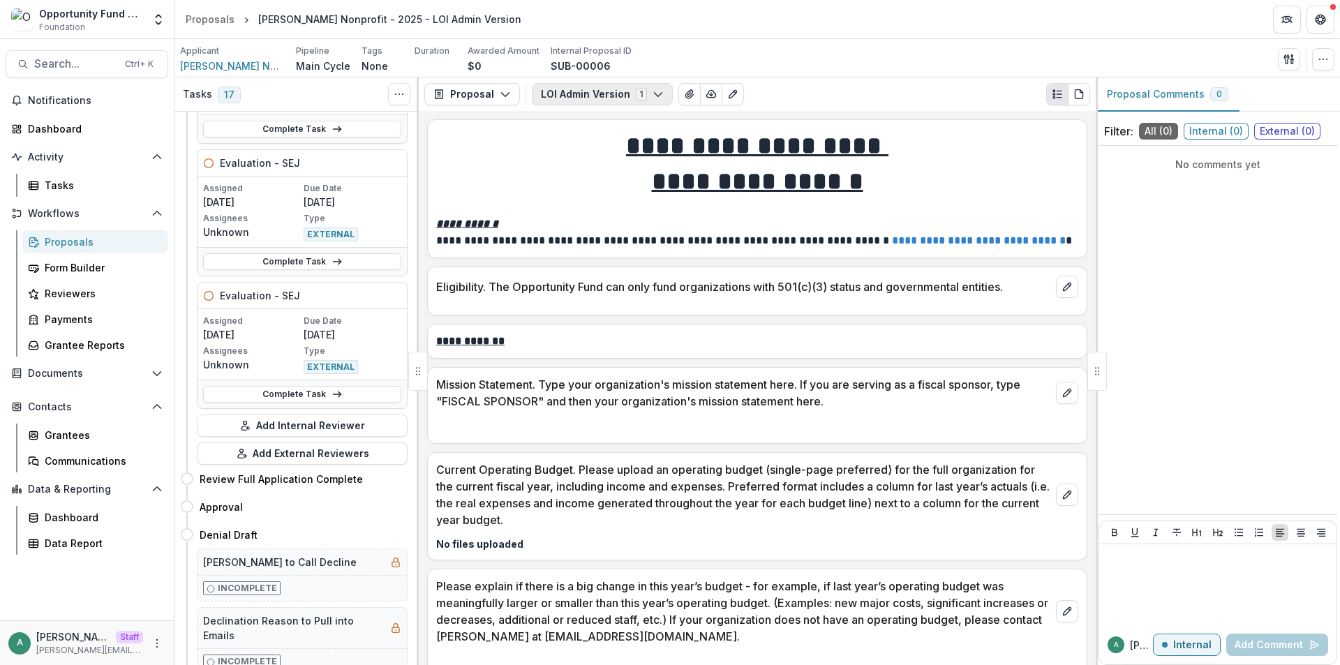
click at [574, 92] on button "LOI Admin Version 1" at bounding box center [602, 94] width 141 height 22
click at [675, 54] on div "Applicant Lucy Nonprofit Pipeline Main Cycle Tags None All tags Duration Awarde…" at bounding box center [757, 59] width 1154 height 29
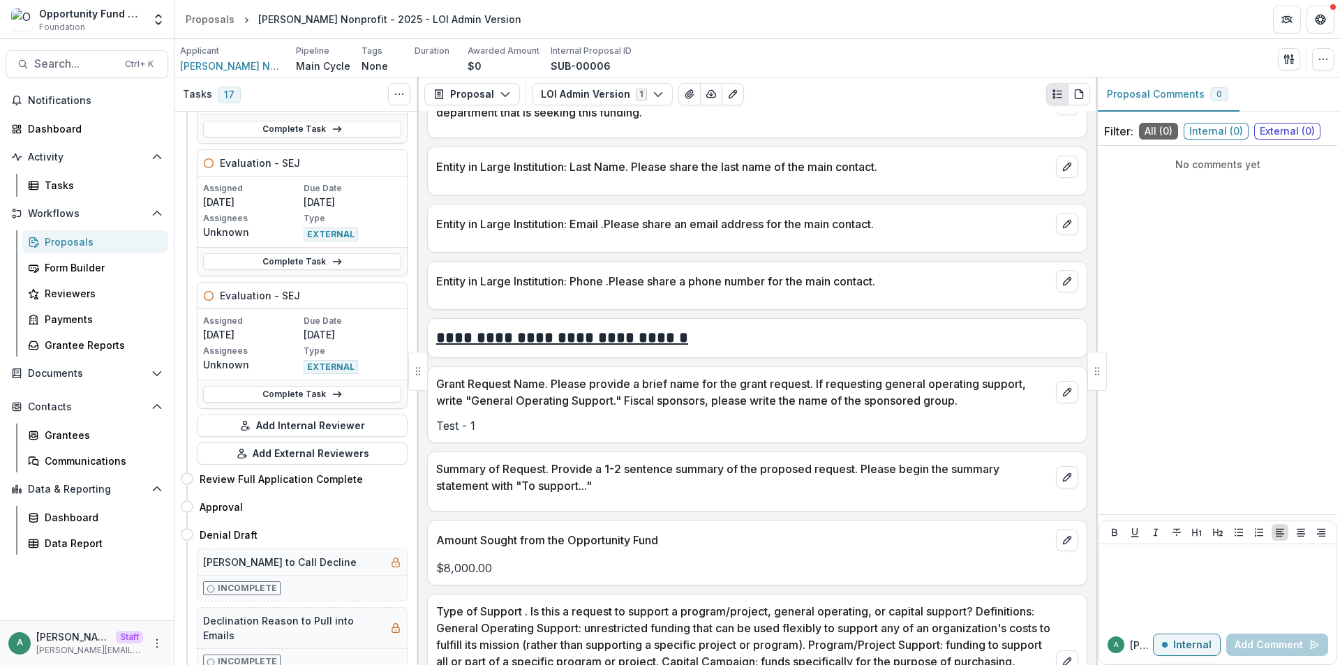
scroll to position [1954, 0]
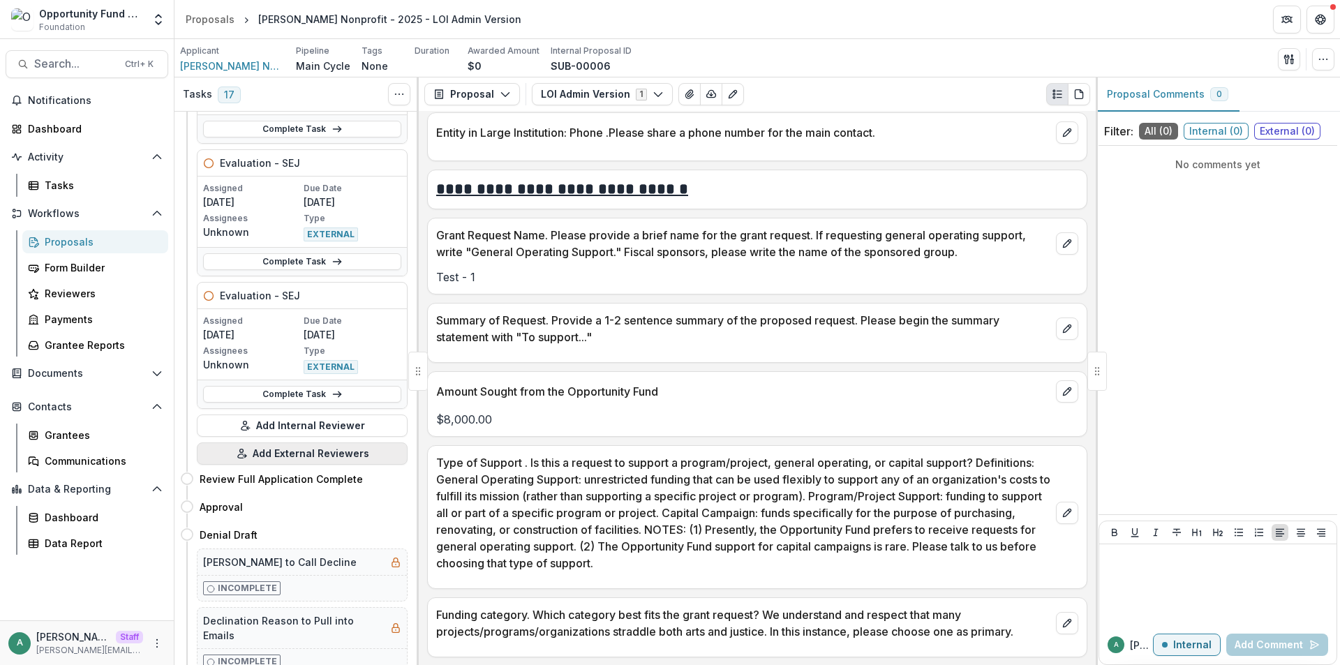
click at [310, 459] on button "Add External Reviewers" at bounding box center [302, 453] width 211 height 22
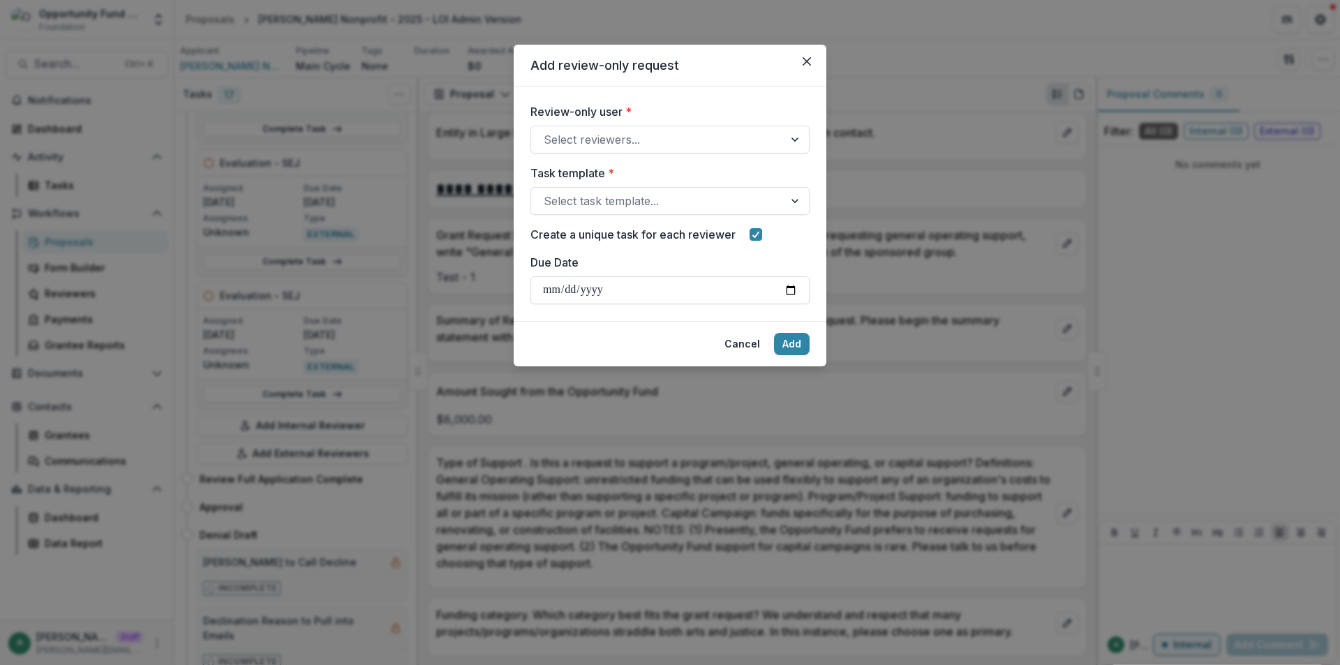
click at [445, 419] on div "Add review-only request Review-only user * Select reviewers... Task template * …" at bounding box center [670, 332] width 1340 height 665
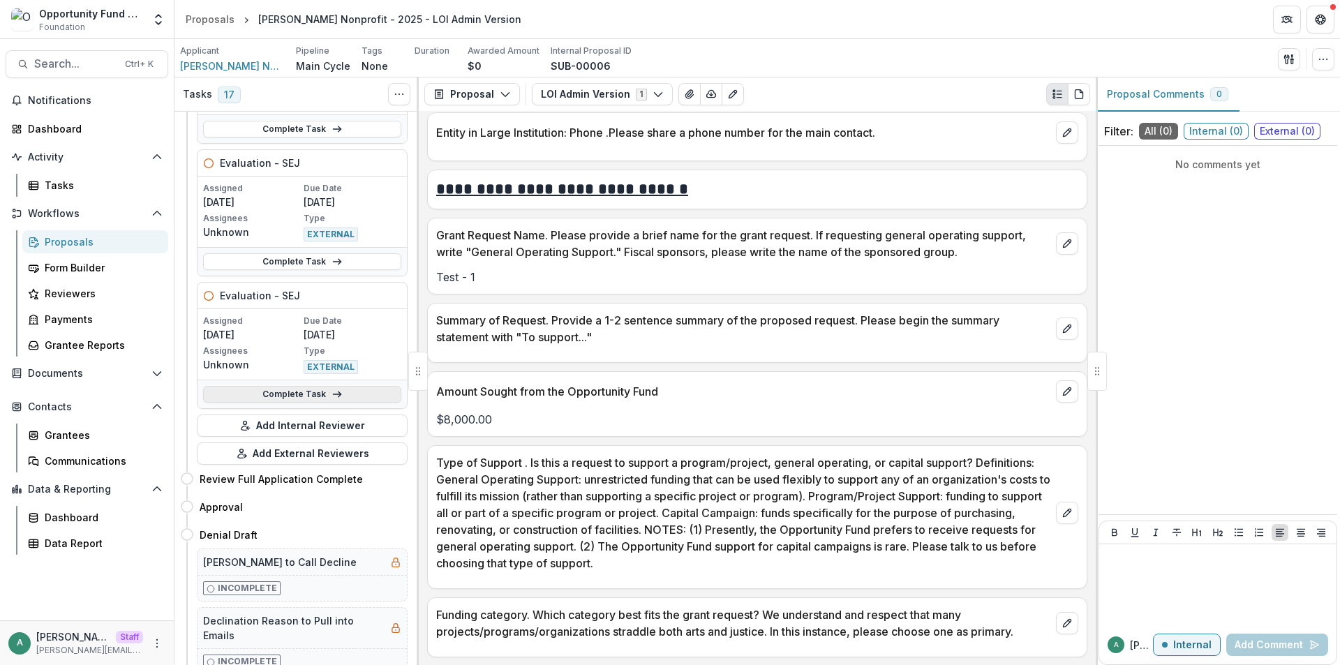
click at [310, 396] on link "Complete Task" at bounding box center [302, 394] width 198 height 17
click at [294, 452] on button "Add External Reviewers" at bounding box center [302, 453] width 211 height 22
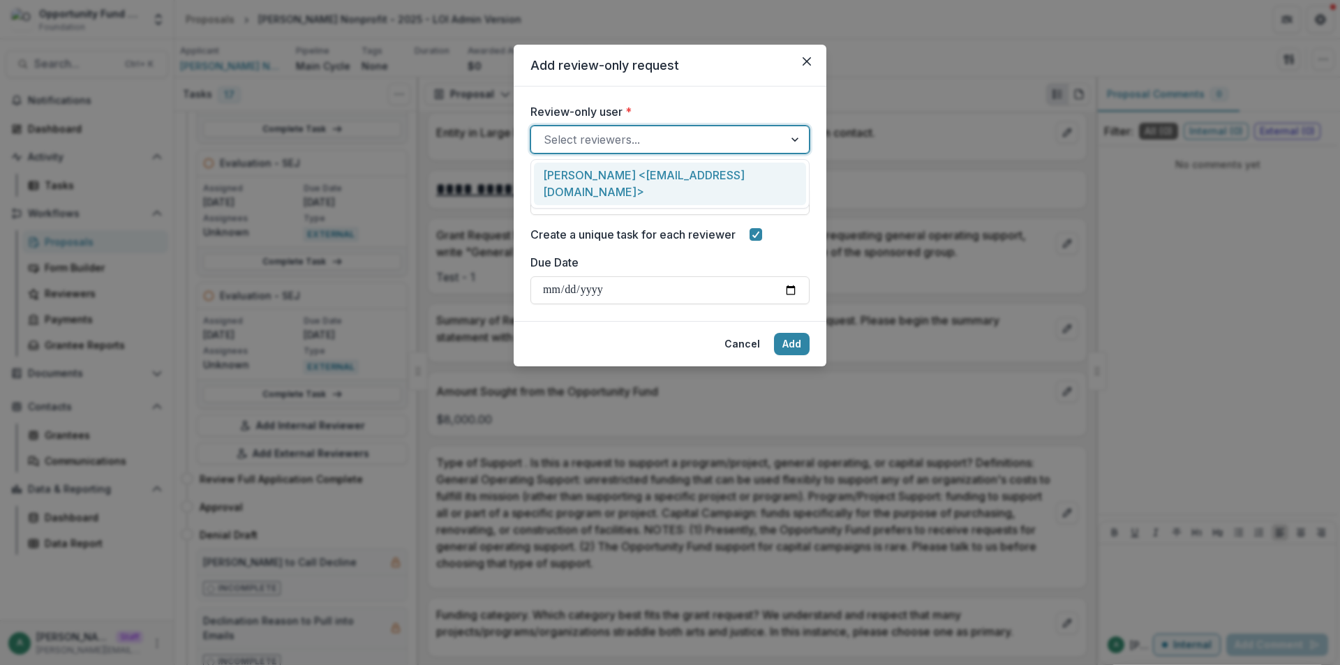
click at [577, 134] on div at bounding box center [658, 140] width 228 height 20
click at [590, 182] on div "Lucy Fey <lucyjfey@gmail.com>" at bounding box center [670, 184] width 272 height 43
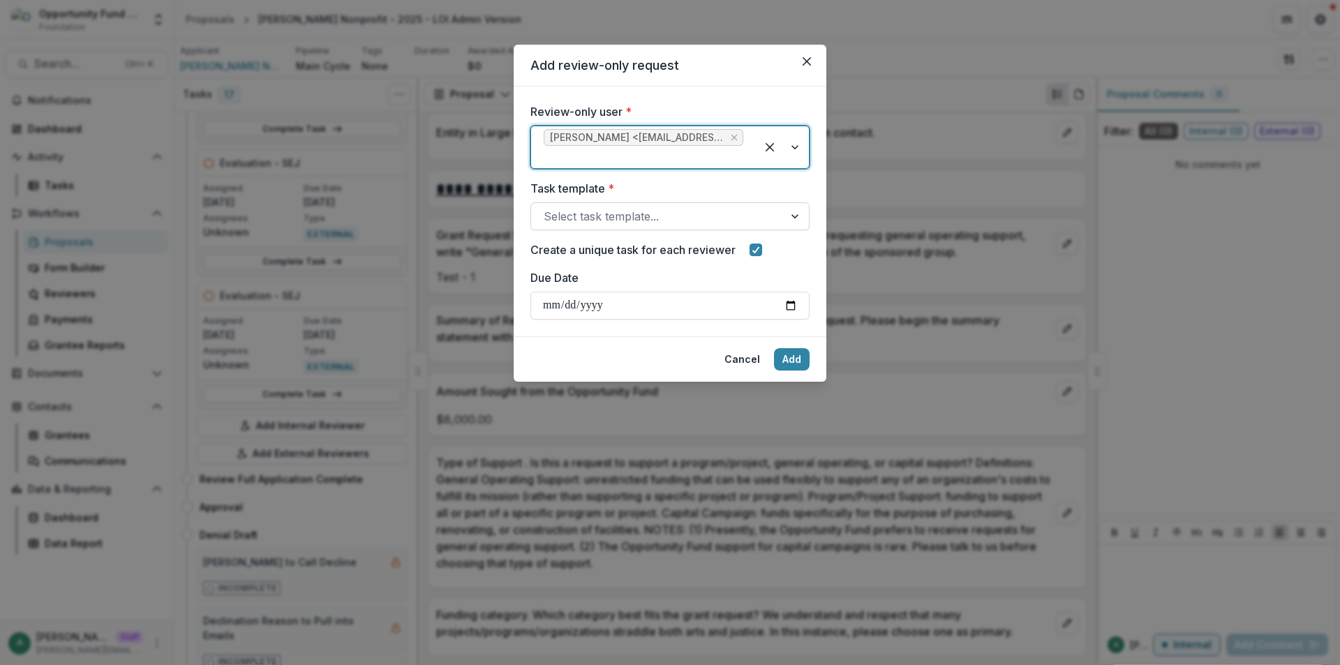
click at [592, 210] on div at bounding box center [658, 217] width 228 height 20
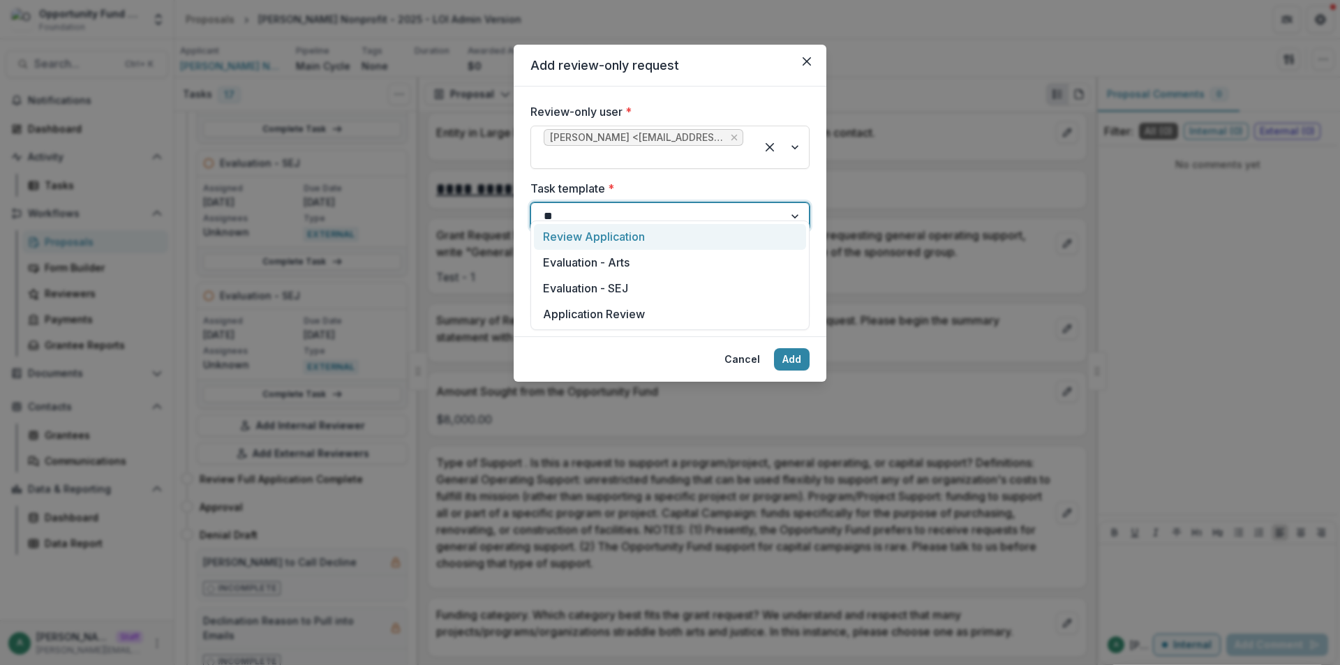
type input "***"
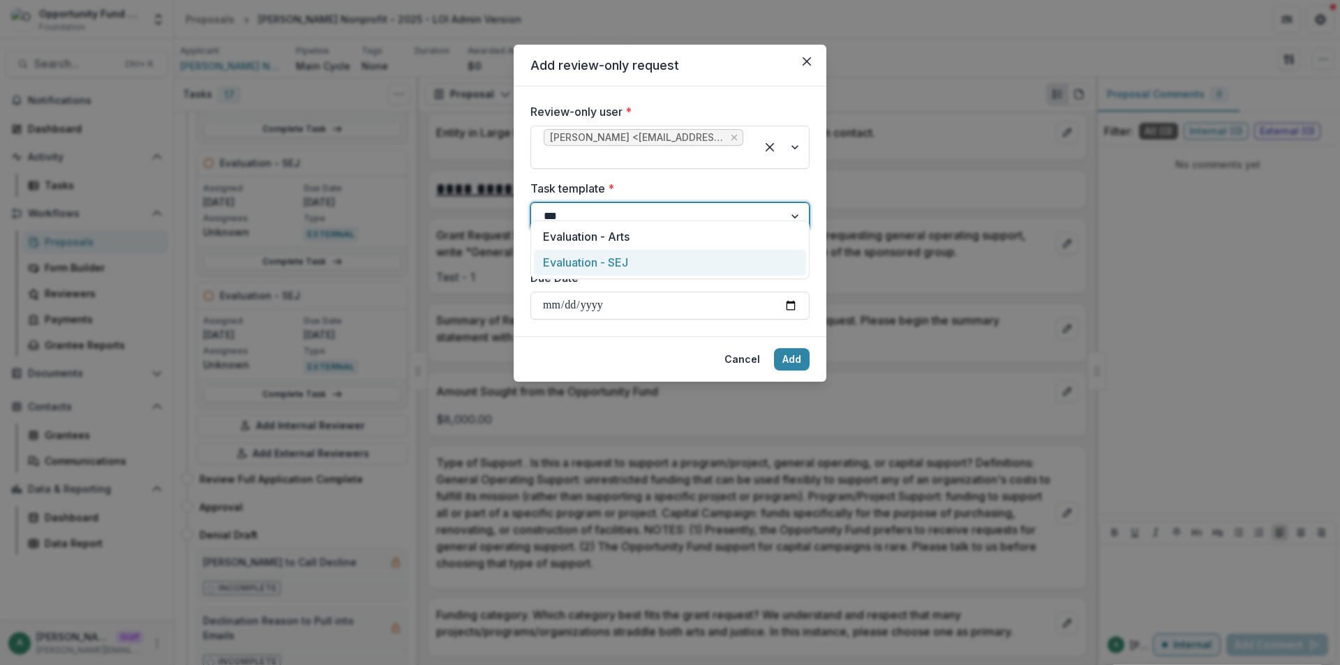
click at [623, 259] on div "Evaluation - SEJ" at bounding box center [670, 263] width 272 height 26
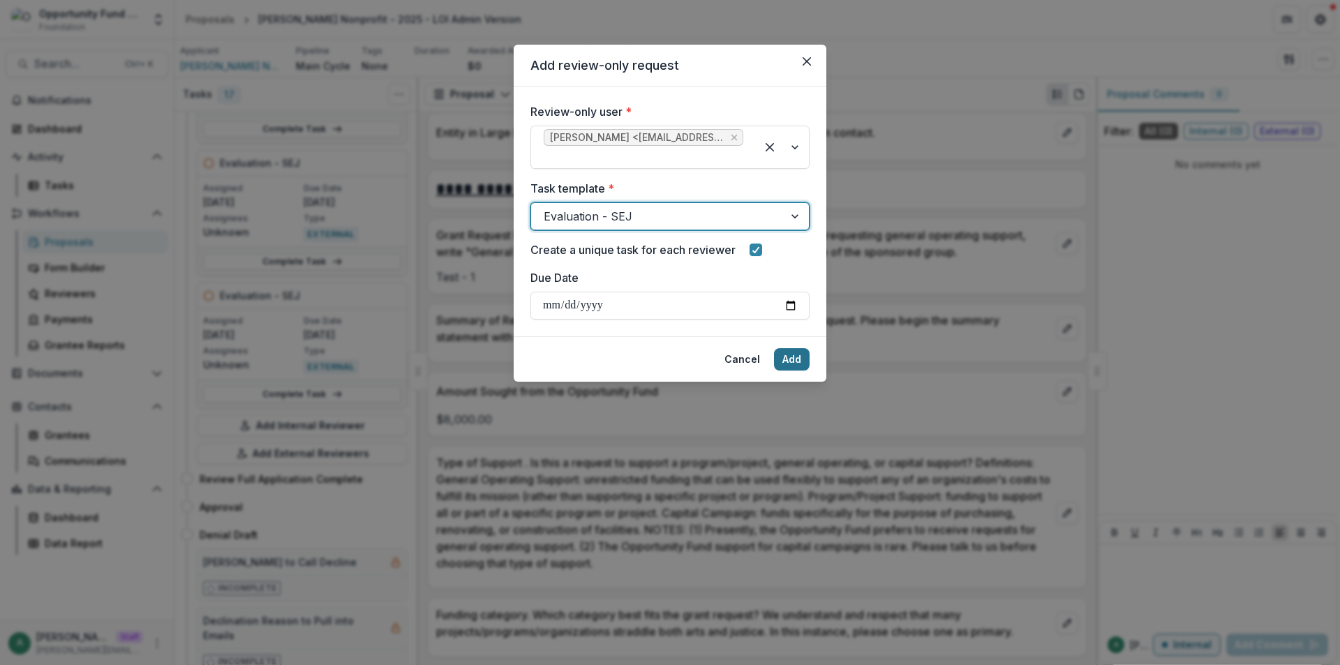
click at [796, 348] on button "Add" at bounding box center [792, 359] width 36 height 22
click at [808, 61] on icon "Close" at bounding box center [807, 61] width 8 height 8
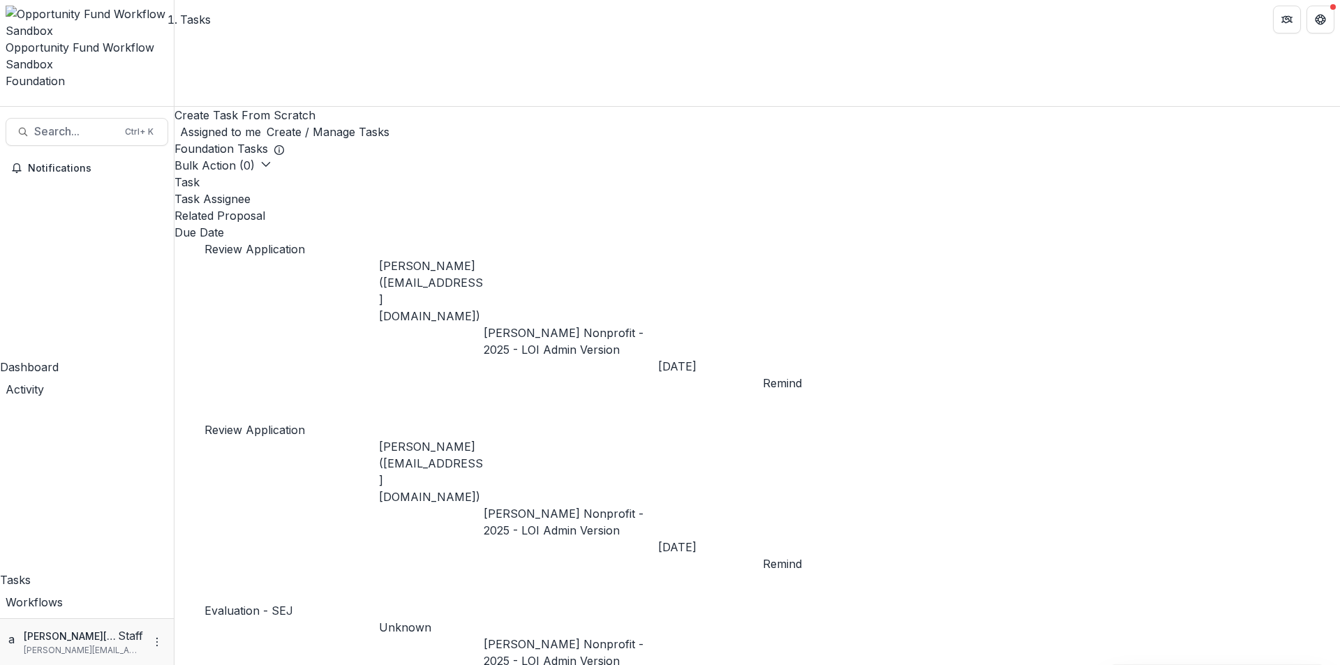
click at [389, 124] on link "Create / Manage Tasks" at bounding box center [328, 132] width 123 height 17
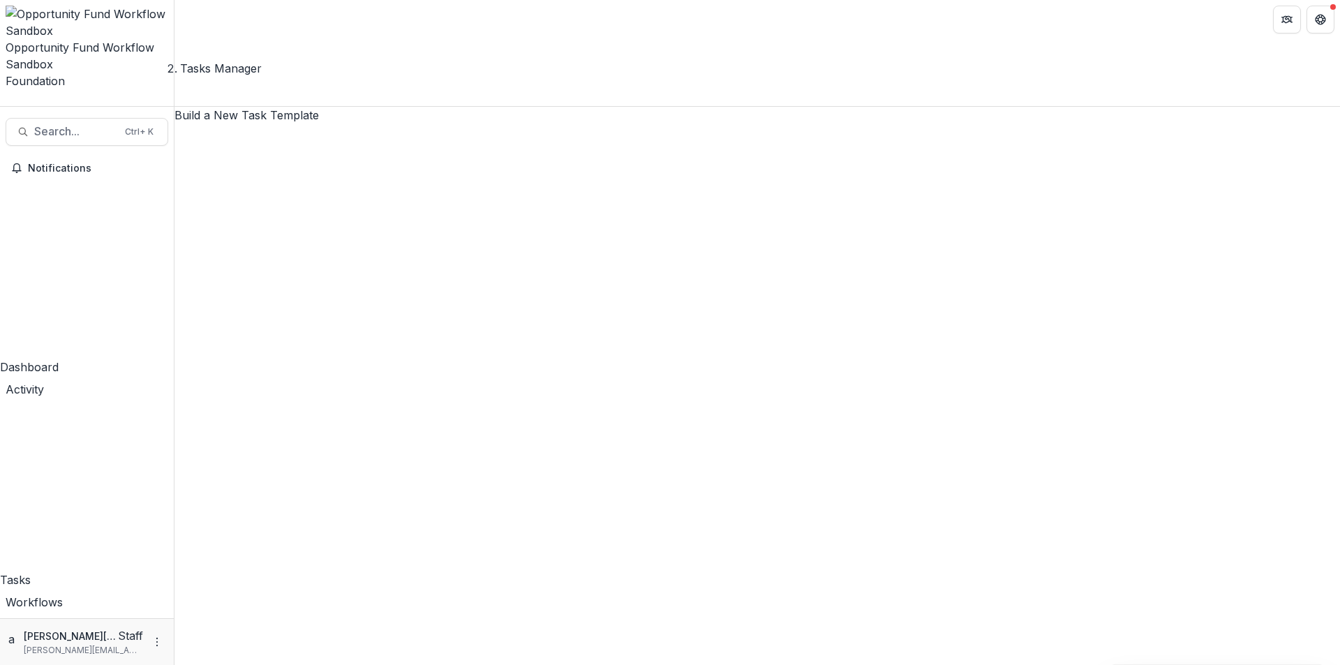
scroll to position [840, 0]
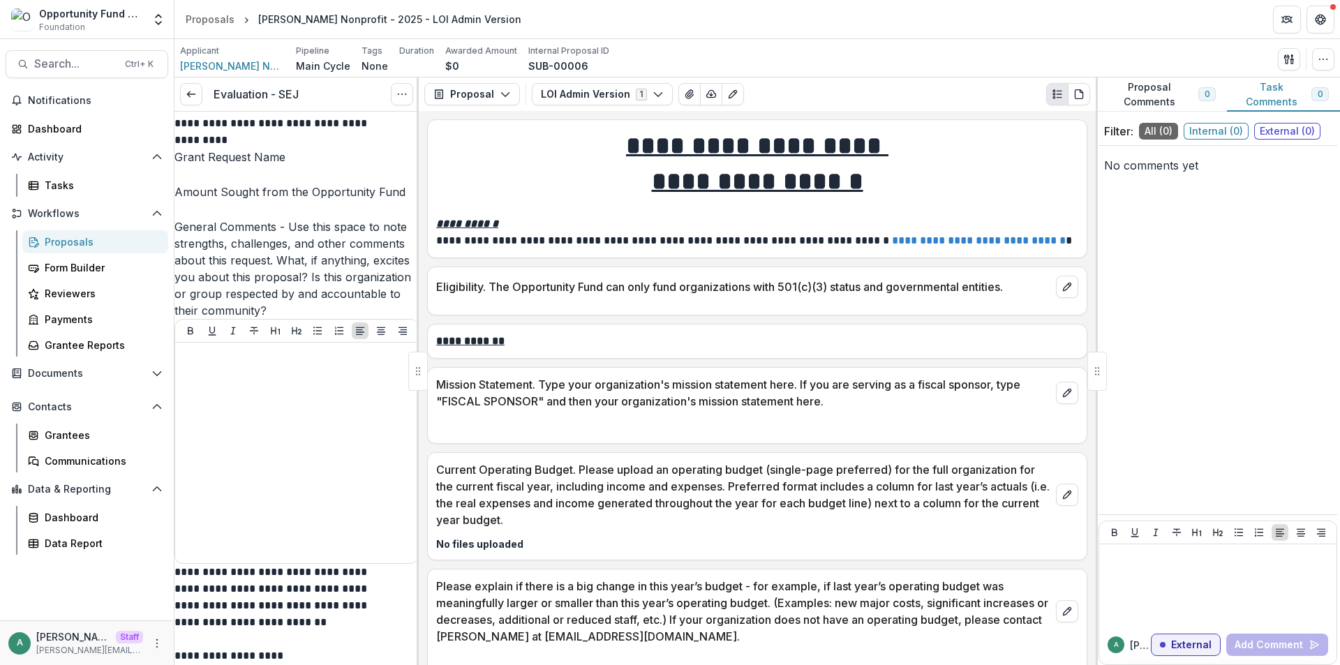
scroll to position [140, 0]
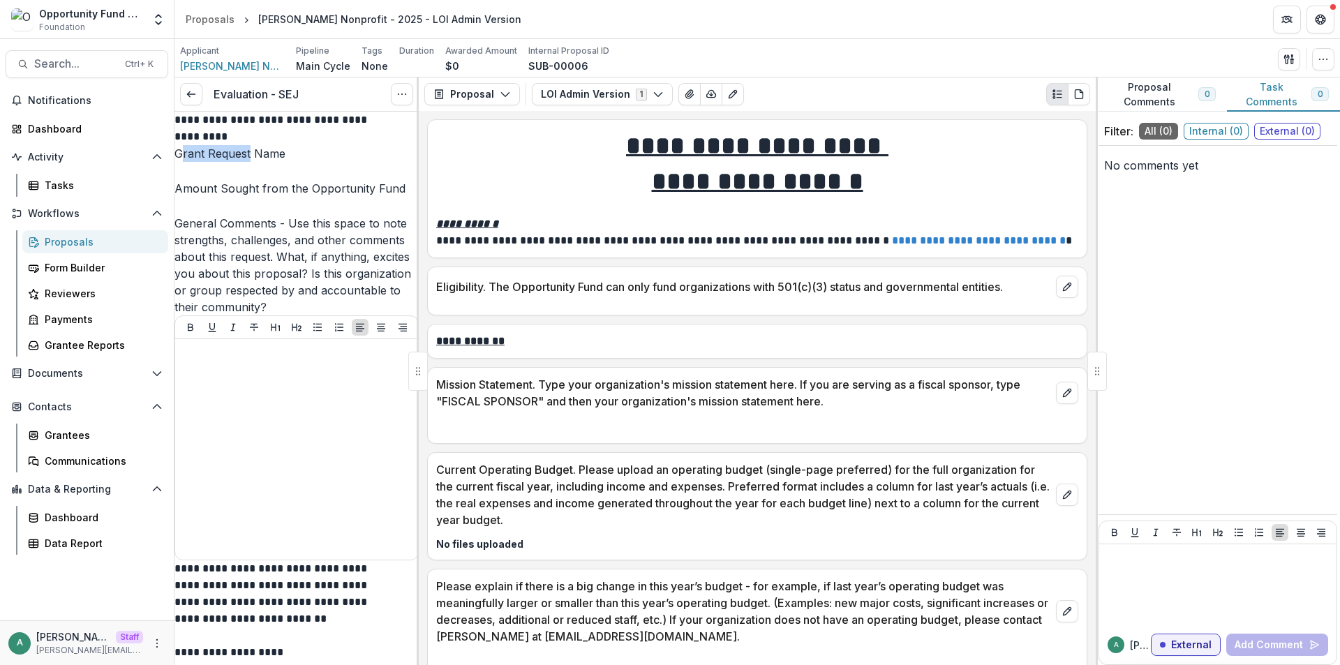
drag, startPoint x: 193, startPoint y: 174, endPoint x: 262, endPoint y: 177, distance: 68.5
click at [262, 162] on p "Grant Request Name" at bounding box center [229, 153] width 111 height 17
drag, startPoint x: 192, startPoint y: 256, endPoint x: 240, endPoint y: 259, distance: 48.2
click at [240, 197] on p "Amount Sought from the Opportunity Fund" at bounding box center [289, 188] width 231 height 17
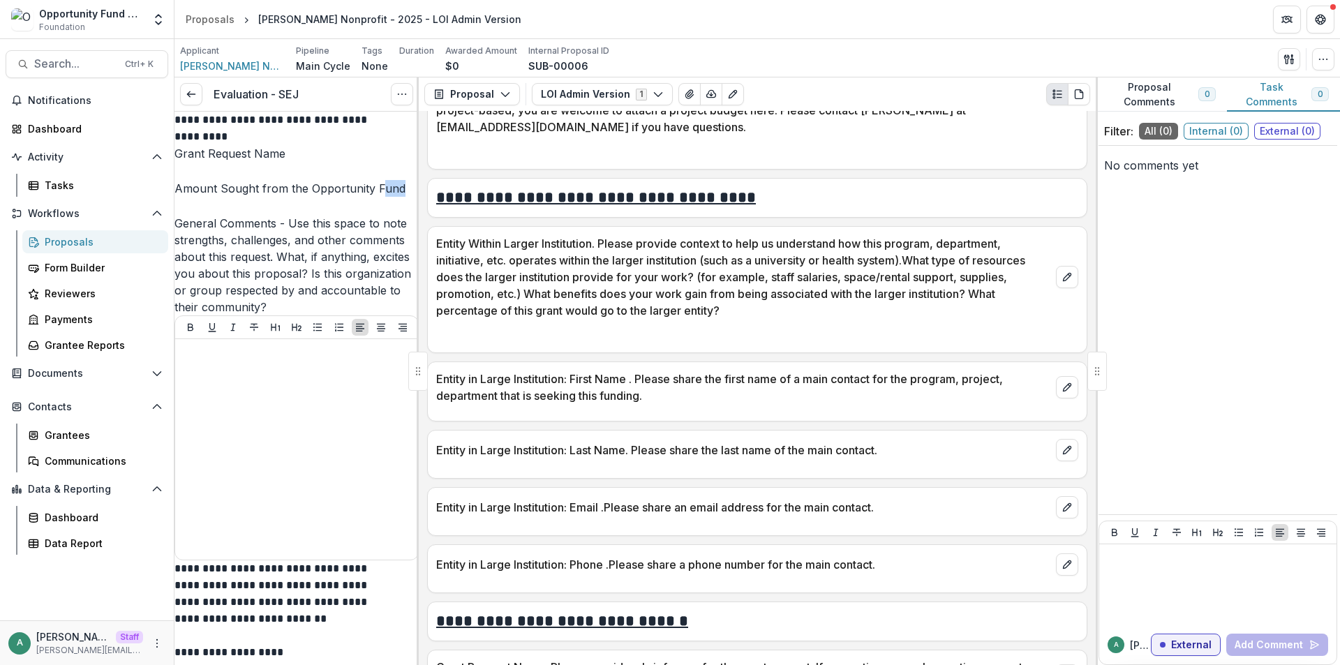
scroll to position [1954, 0]
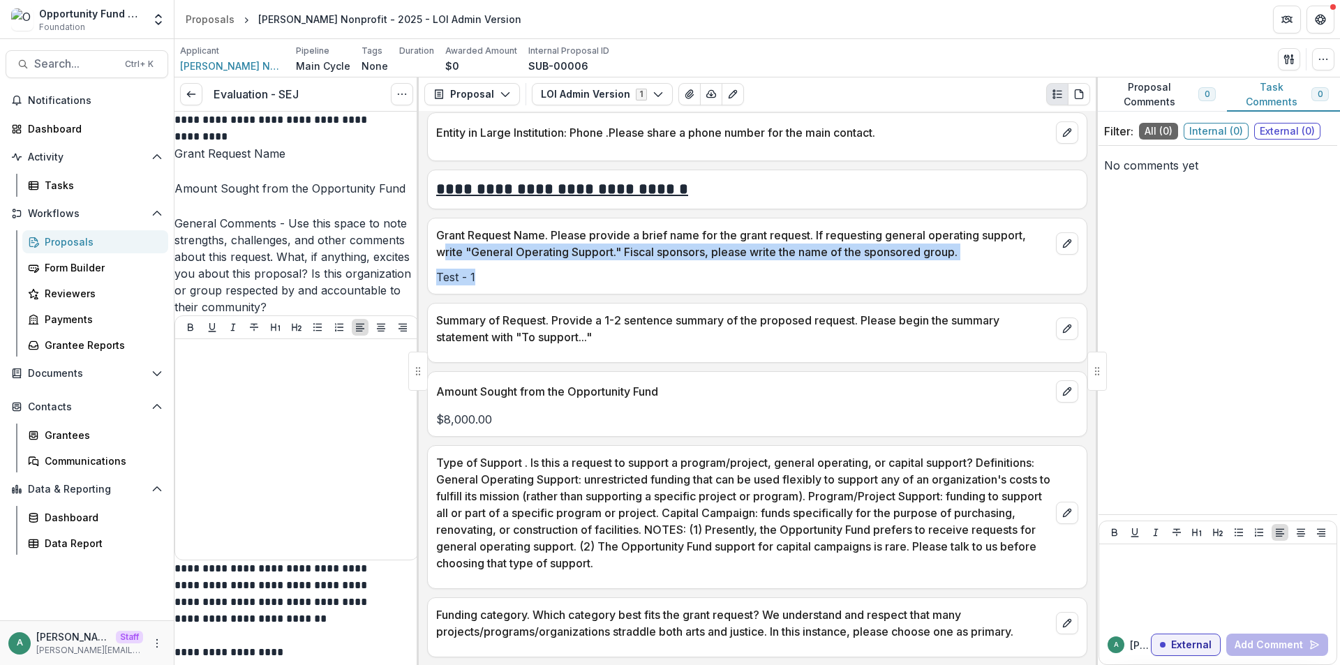
drag, startPoint x: 442, startPoint y: 258, endPoint x: 502, endPoint y: 265, distance: 60.4
click at [502, 265] on div "Grant Request Name. Please provide a brief name for the grant request. If reque…" at bounding box center [757, 256] width 660 height 77
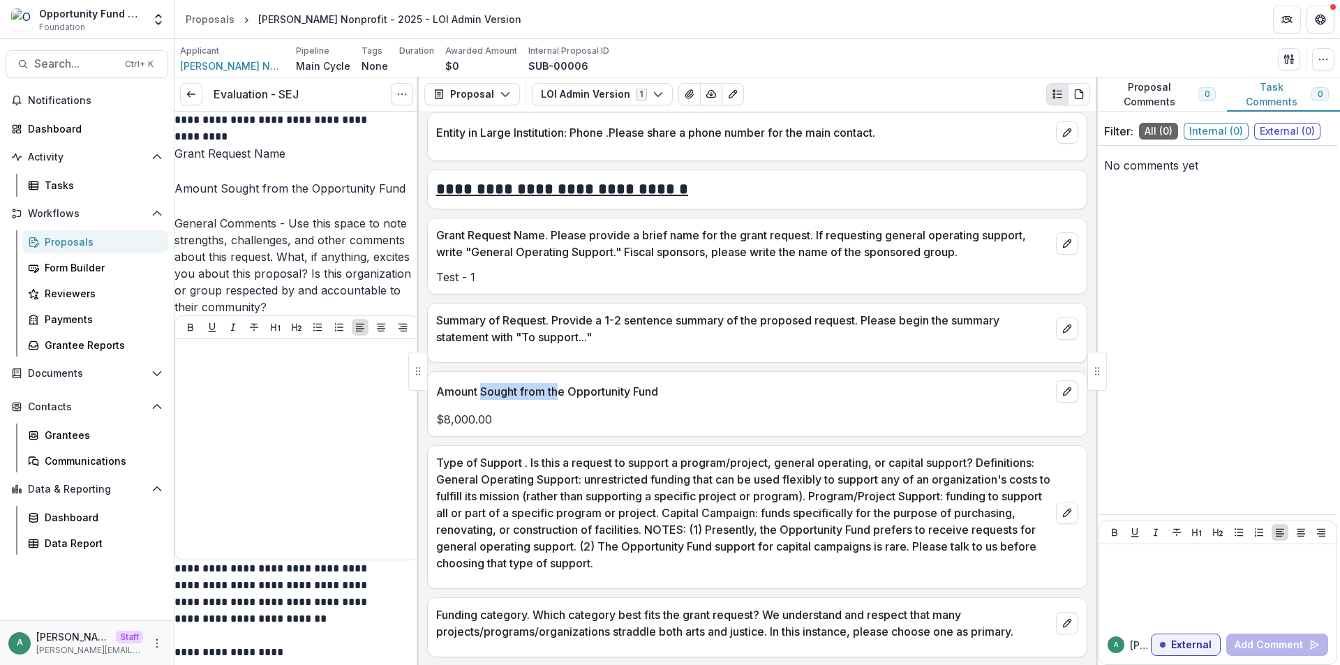
drag, startPoint x: 479, startPoint y: 392, endPoint x: 553, endPoint y: 392, distance: 74.7
click at [560, 388] on p "Amount Sought from the Opportunity Fund" at bounding box center [743, 391] width 614 height 17
drag, startPoint x: 190, startPoint y: 99, endPoint x: 217, endPoint y: 100, distance: 27.2
click at [190, 99] on icon at bounding box center [191, 94] width 11 height 11
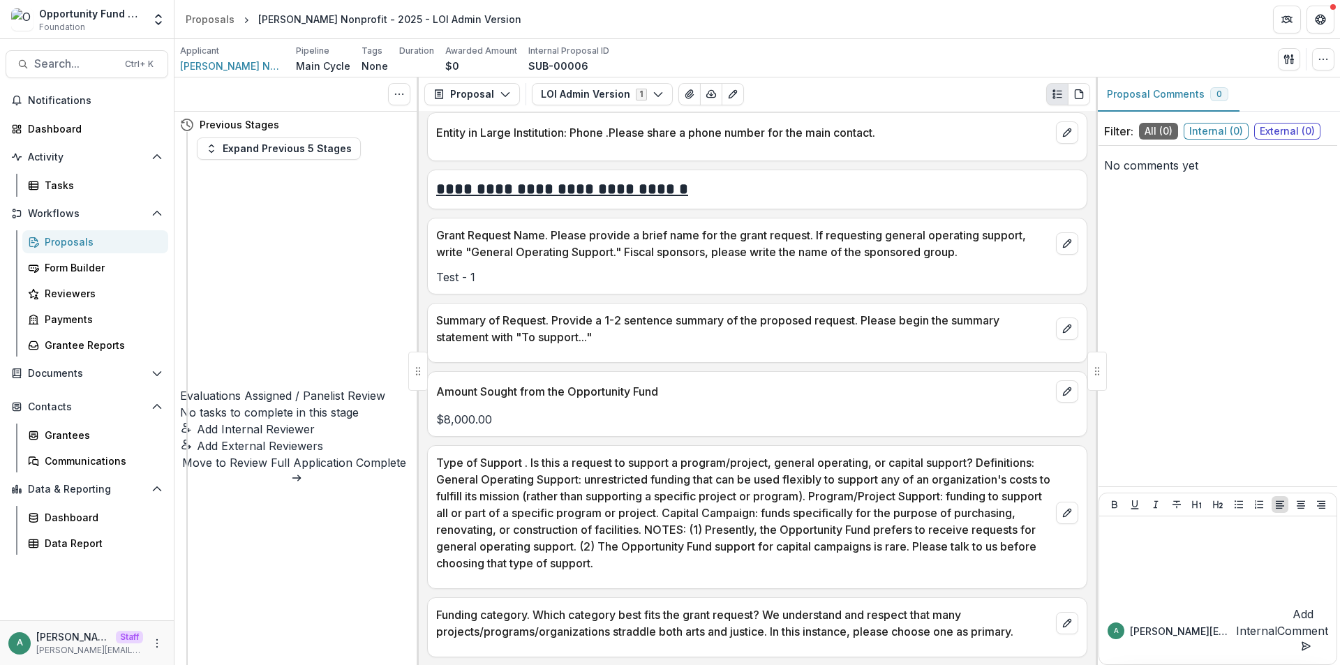
click at [702, 20] on header "Proposals [PERSON_NAME] Nonprofit - 2025 - LOI Admin Version" at bounding box center [757, 19] width 1166 height 38
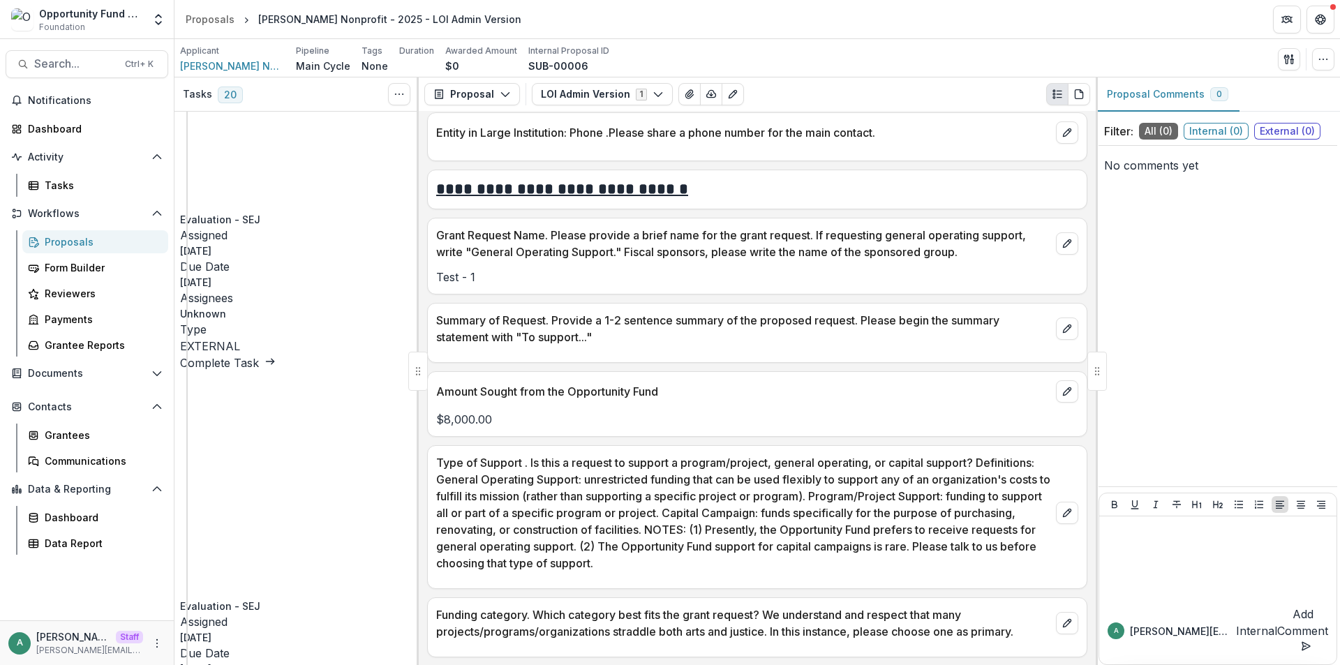
scroll to position [1256, 0]
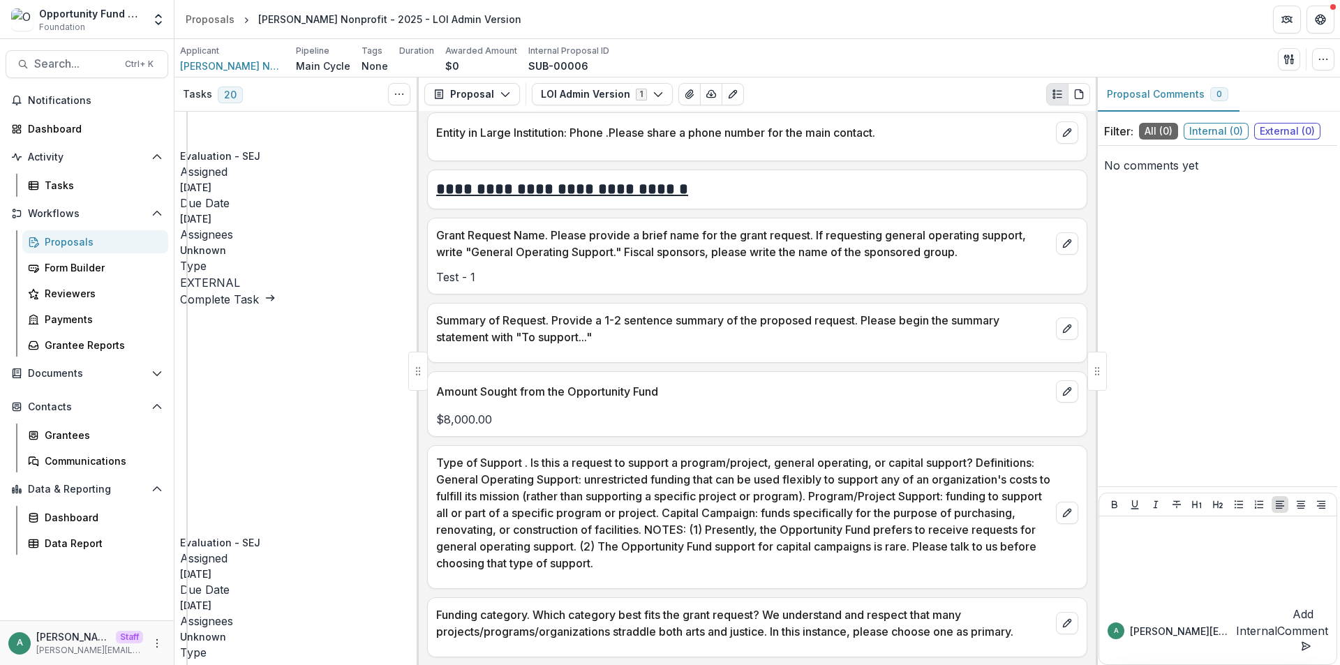
click at [597, 23] on header "Proposals [PERSON_NAME] Nonprofit - 2025 - LOI Admin Version" at bounding box center [757, 19] width 1166 height 38
